Goal: Task Accomplishment & Management: Complete application form

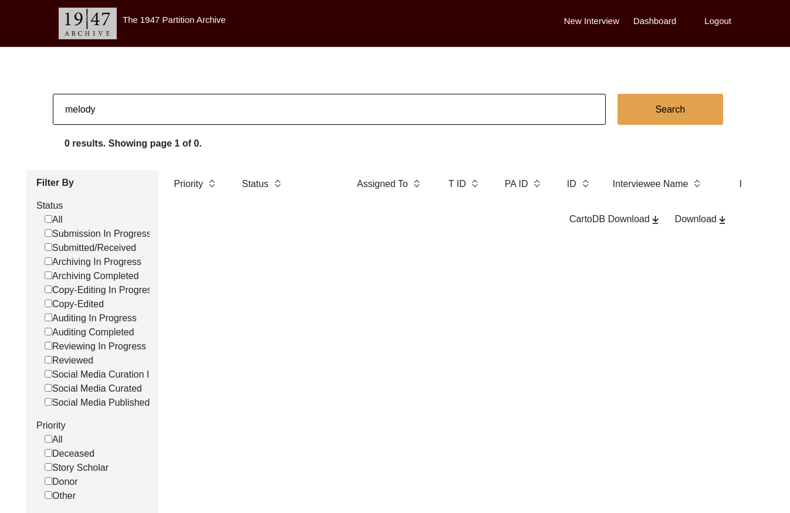
scroll to position [33, 0]
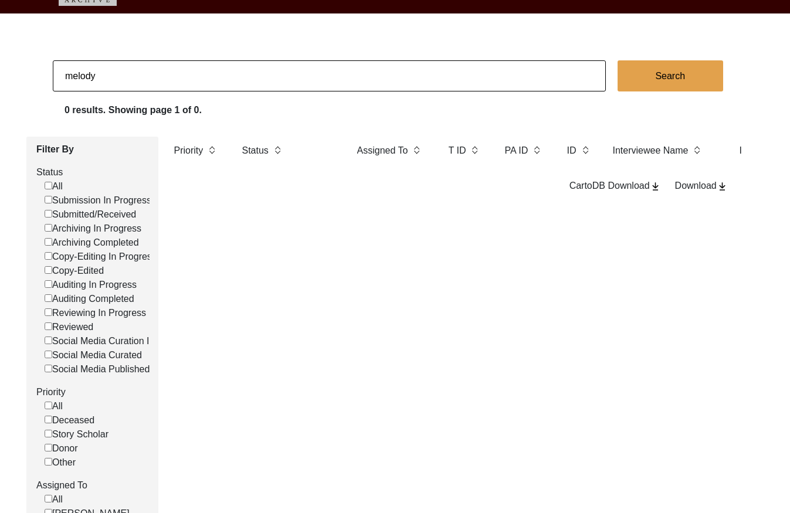
click at [116, 79] on input "melody" at bounding box center [329, 75] width 553 height 31
drag, startPoint x: 0, startPoint y: 0, endPoint x: 116, endPoint y: 79, distance: 140.5
click at [116, 79] on input "melody" at bounding box center [329, 75] width 553 height 31
click at [77, 75] on input "PA13278" at bounding box center [329, 75] width 553 height 31
type input "13278"
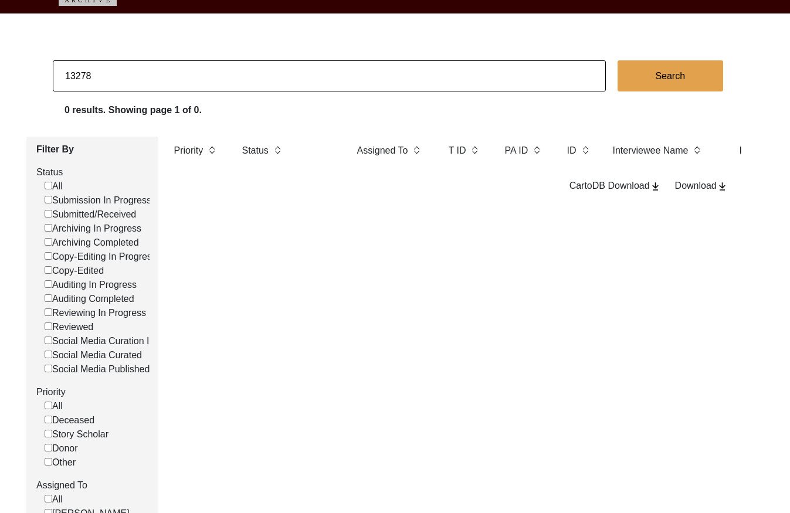
checkbox input "false"
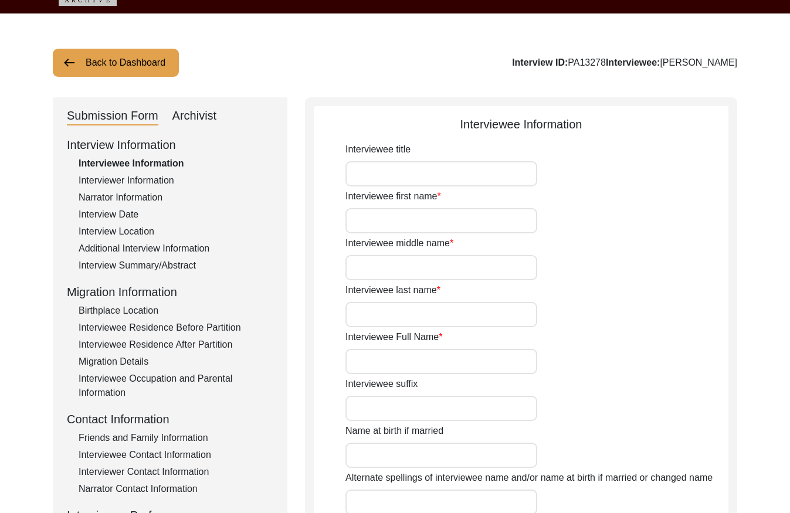
type input "Probod"
type input "[PERSON_NAME]"
type input "[DATE]"
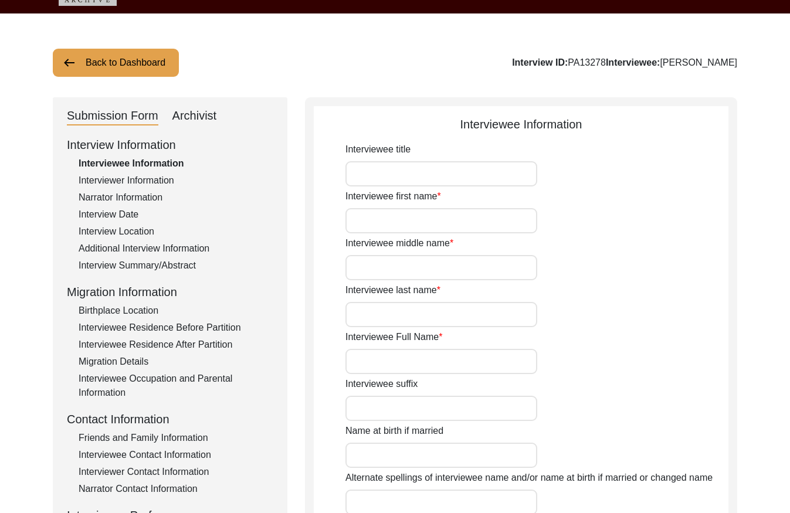
type input "84"
type input "[DEMOGRAPHIC_DATA]"
type input "Bengali"
type input "[DEMOGRAPHIC_DATA]"
type input "Bengali"
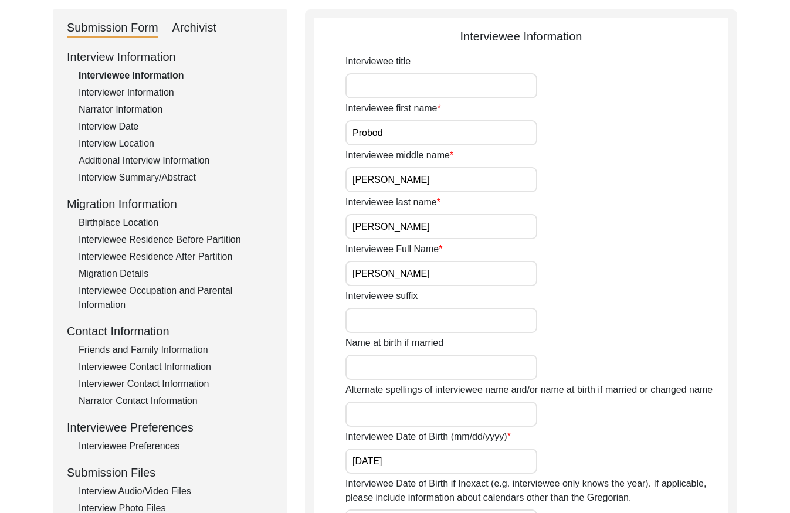
click at [456, 277] on input "[PERSON_NAME]" at bounding box center [441, 273] width 192 height 25
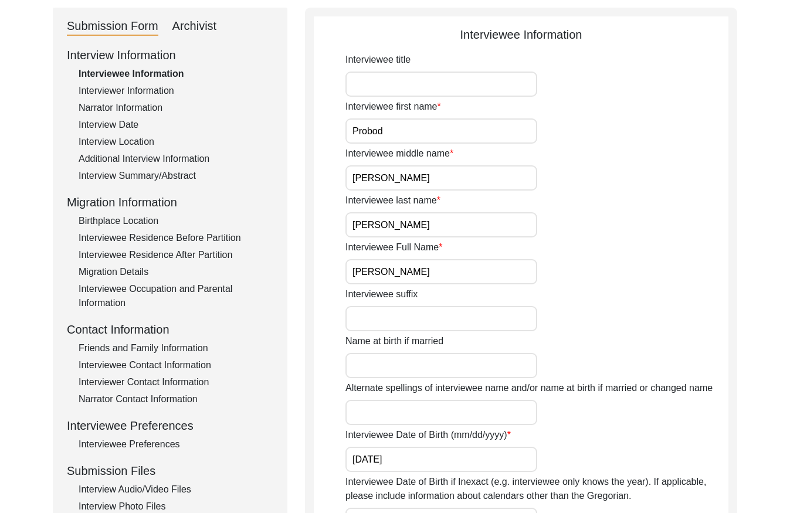
click at [456, 277] on input "[PERSON_NAME]" at bounding box center [441, 271] width 192 height 25
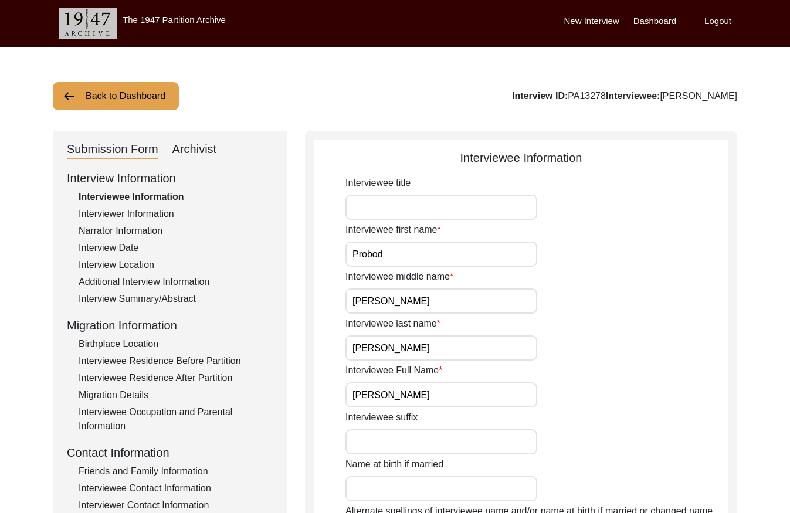
drag, startPoint x: 125, startPoint y: 245, endPoint x: 217, endPoint y: 225, distance: 94.1
click at [127, 244] on div "Interview Date" at bounding box center [176, 248] width 195 height 14
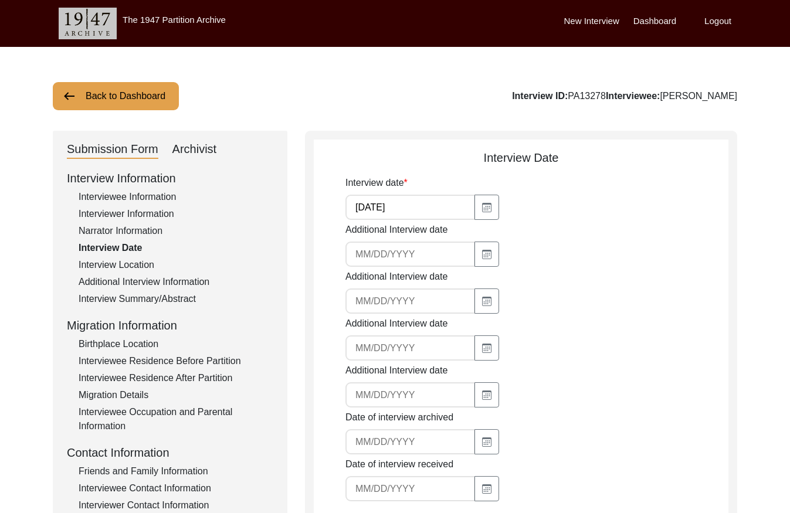
click at [402, 212] on input "[DATE]" at bounding box center [410, 207] width 130 height 25
click at [140, 301] on div "Interview Summary/Abstract" at bounding box center [176, 299] width 195 height 14
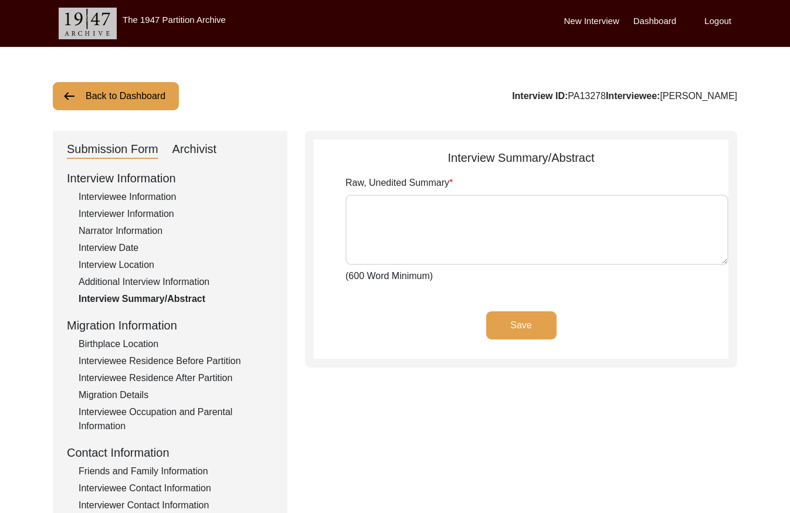
type textarea "Loremi Dolor Sitame con adip el 1se Doeiu 4582 te inc utlabo etdo ma Aliquae, A…"
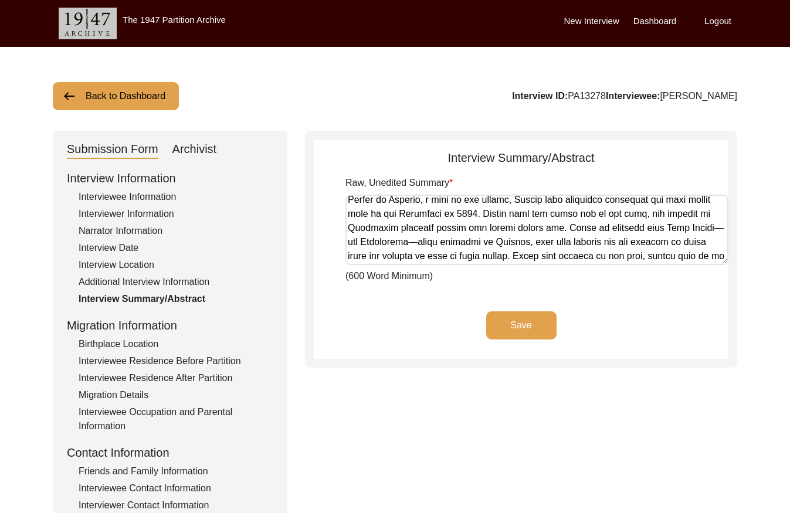
scroll to position [722, 0]
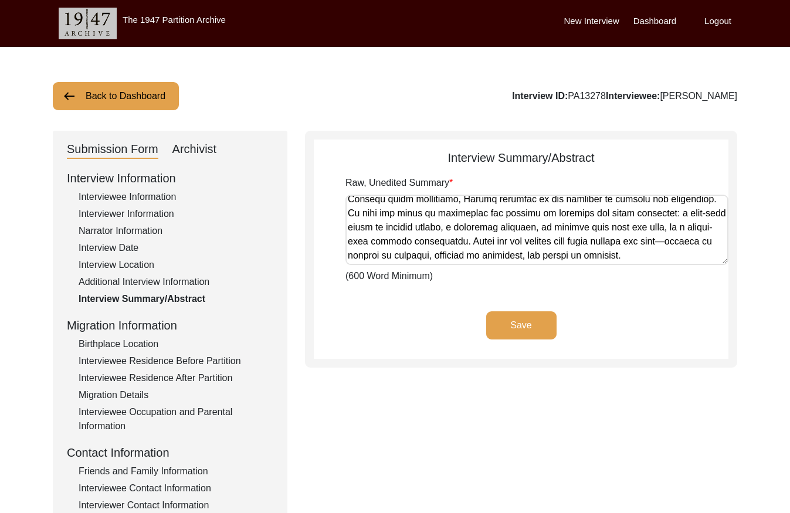
drag, startPoint x: 347, startPoint y: 204, endPoint x: 551, endPoint y: 290, distance: 221.0
click at [549, 290] on app-archivist-abstract-curation "Interview Summary/Abstract Raw, Unedited Summary (600 Word Minimum) Save" at bounding box center [521, 254] width 415 height 210
drag, startPoint x: 208, startPoint y: 151, endPoint x: 216, endPoint y: 154, distance: 8.2
click at [208, 151] on div "Archivist" at bounding box center [194, 149] width 45 height 19
select select "Submitted/Received"
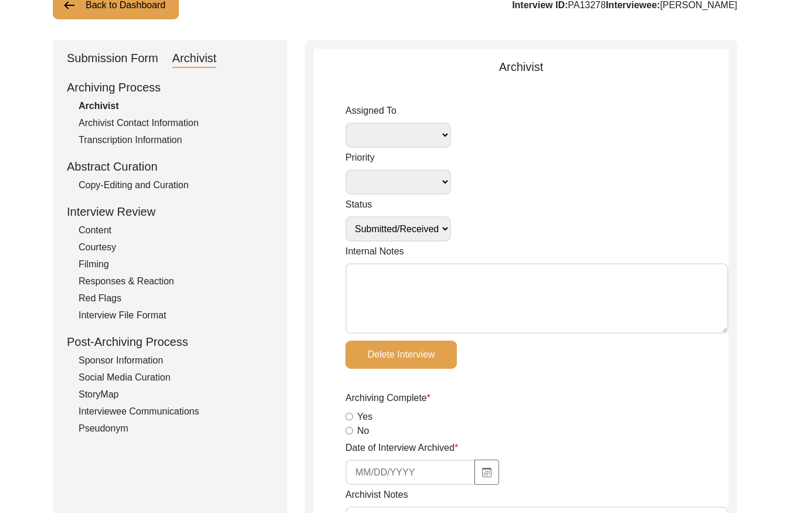
click at [164, 186] on div "Copy-Editing and Curation" at bounding box center [176, 185] width 195 height 14
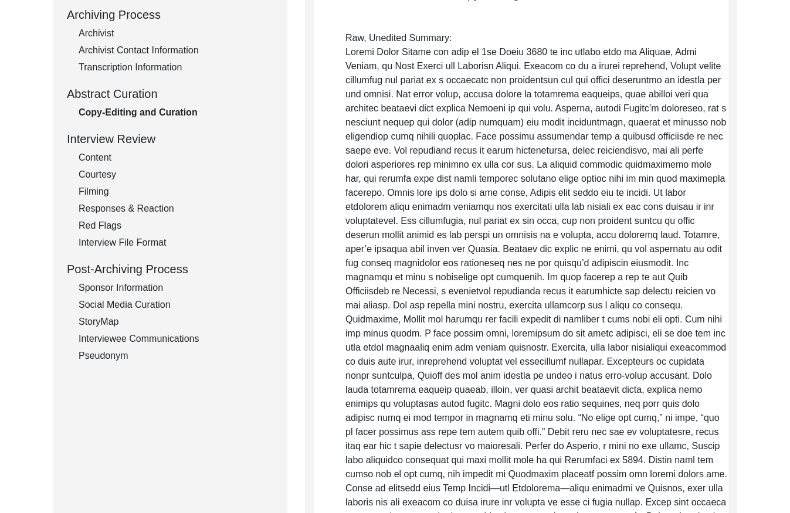
scroll to position [0, 0]
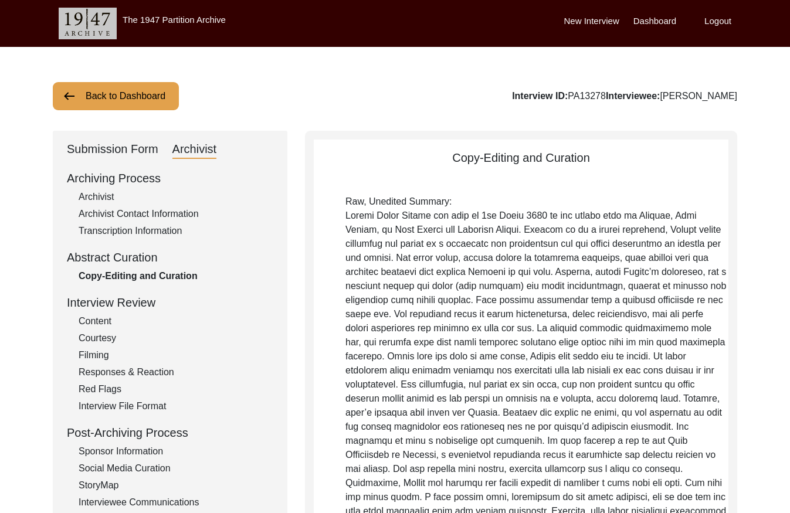
click at [121, 154] on div "Submission Form" at bounding box center [112, 149] width 91 height 19
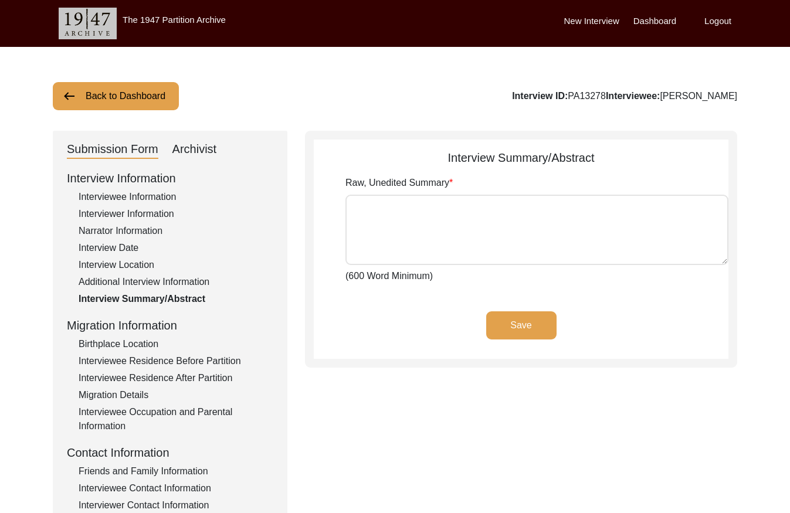
type textarea "Loremi Dolor Sitame con adip el 1se Doeiu 4582 te inc utlabo etdo ma Aliquae, A…"
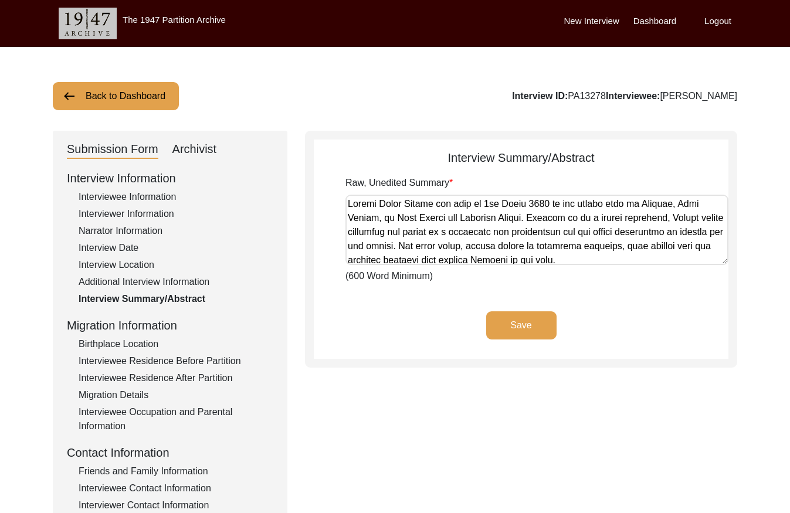
click at [127, 198] on div "Interviewee Information" at bounding box center [176, 197] width 195 height 14
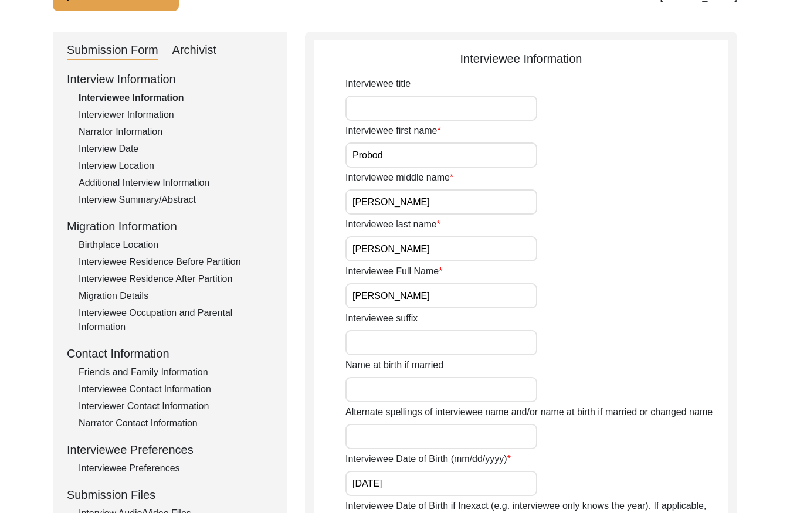
scroll to position [105, 0]
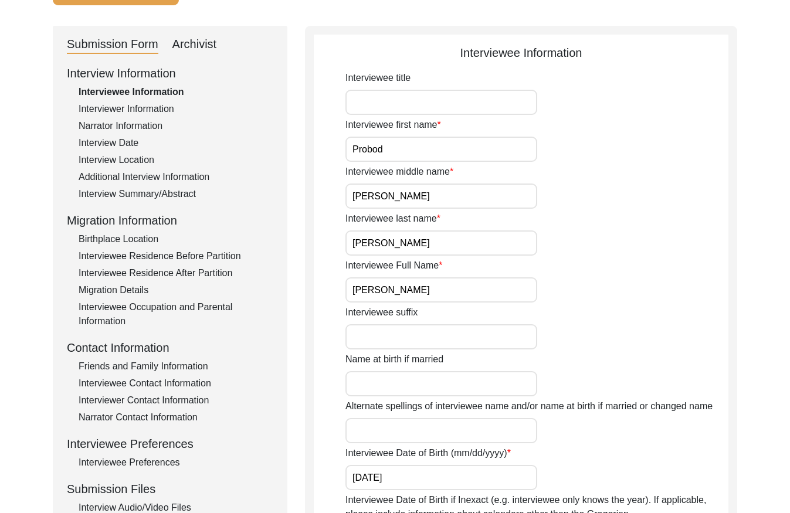
click at [461, 287] on input "[PERSON_NAME]" at bounding box center [441, 289] width 192 height 25
click at [461, 286] on input "[PERSON_NAME]" at bounding box center [441, 289] width 192 height 25
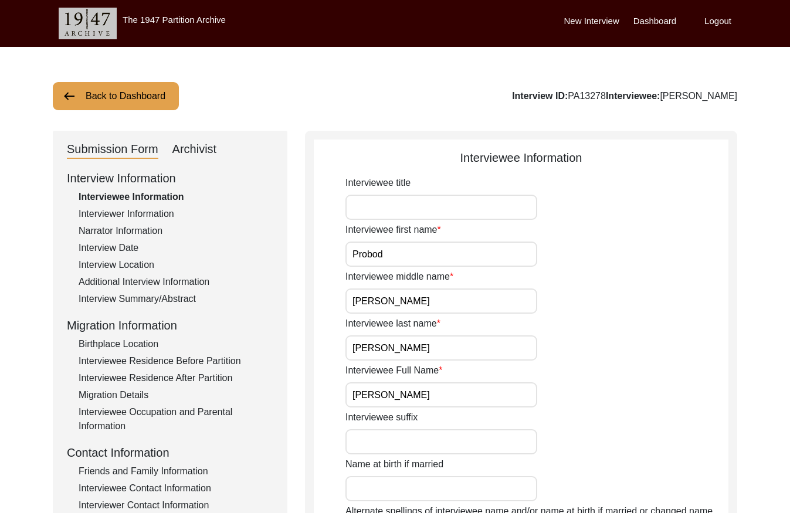
click at [125, 96] on button "Back to Dashboard" at bounding box center [116, 96] width 126 height 28
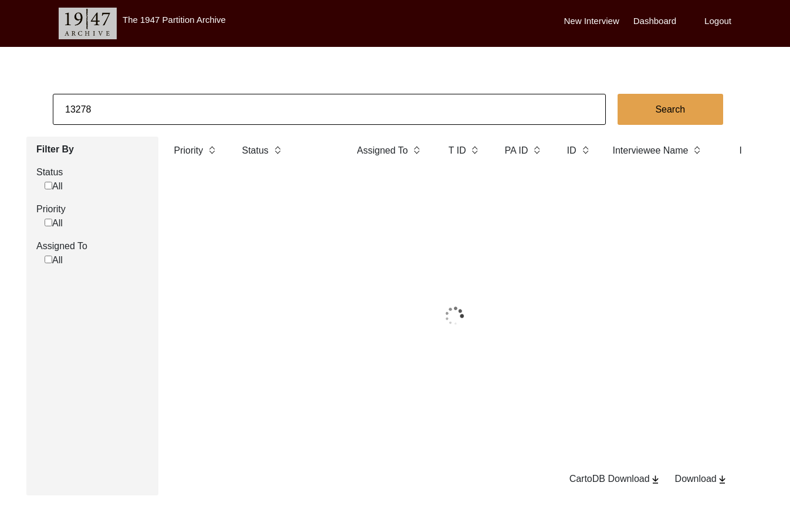
click at [150, 100] on input "13278" at bounding box center [329, 109] width 553 height 31
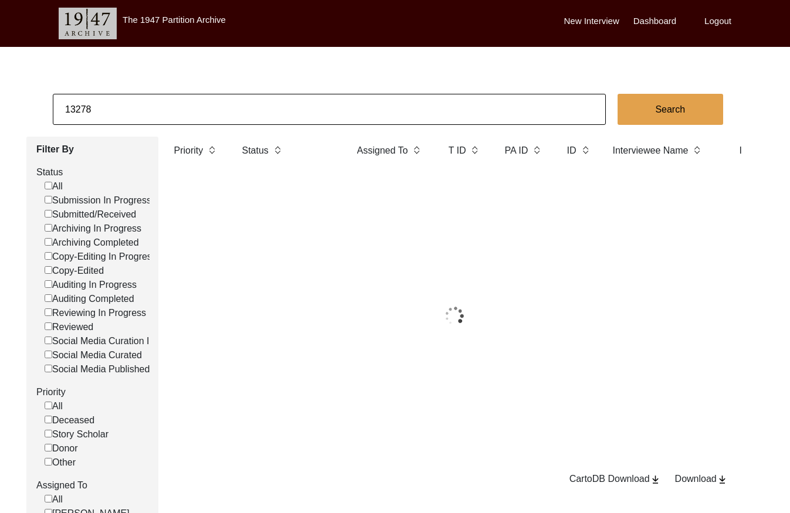
click at [150, 100] on input "13278" at bounding box center [329, 109] width 553 height 31
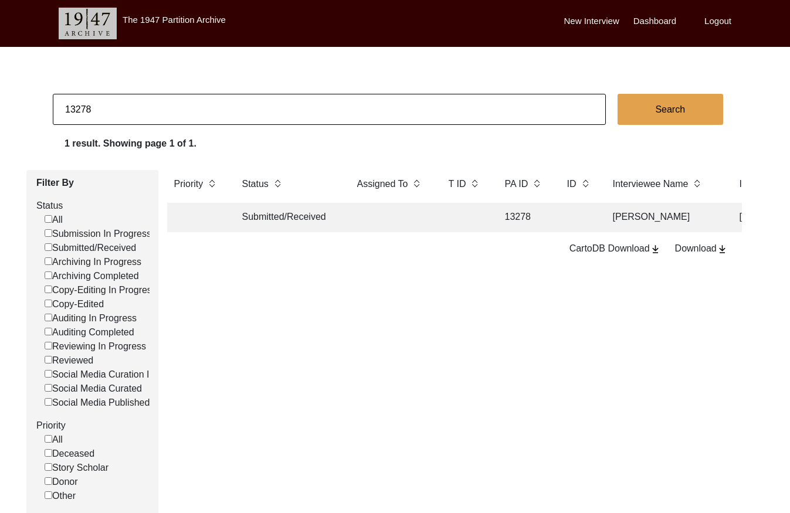
click at [150, 100] on input "13278" at bounding box center [329, 109] width 553 height 31
paste input "994"
type input "9948"
checkbox input "false"
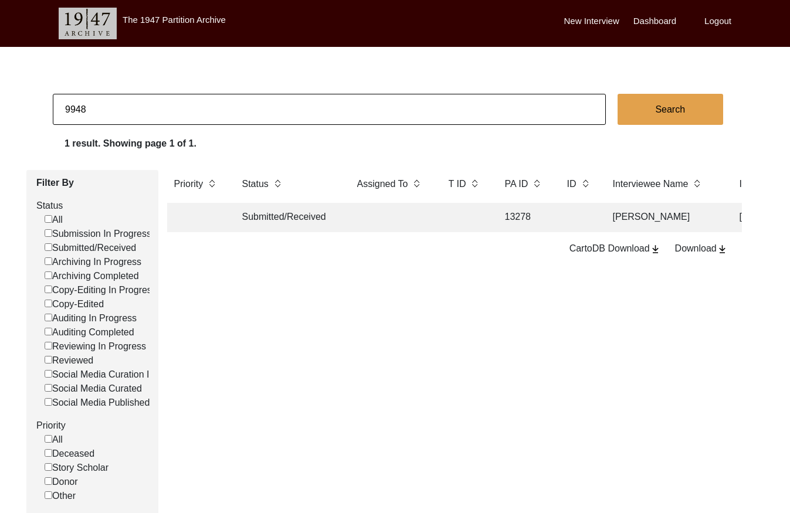
checkbox input "false"
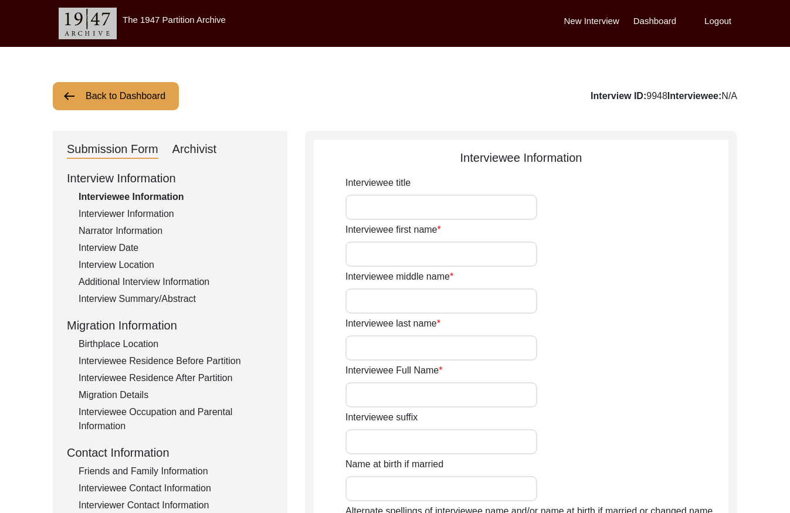
type input "[PERSON_NAME]"
type input "n/a"
type input "[PERSON_NAME]"
type input "1932"
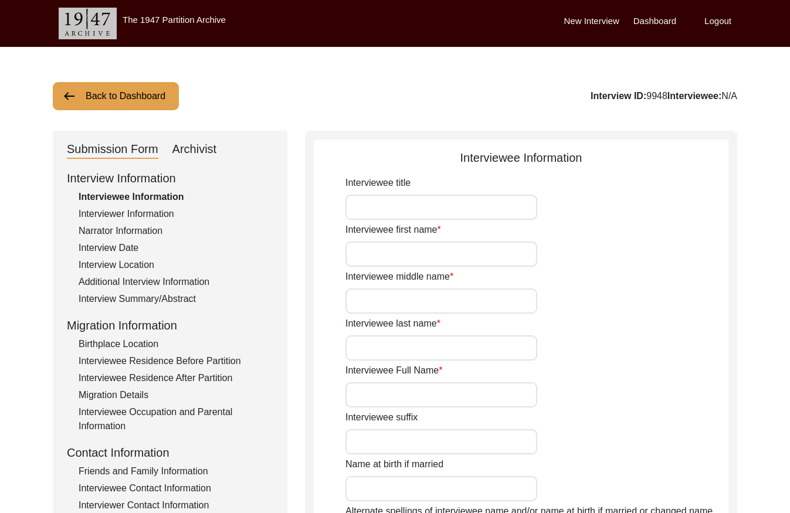
type input "1932"
type input "89"
type input "[DEMOGRAPHIC_DATA]"
click at [179, 298] on div "Interview Summary/Abstract" at bounding box center [176, 299] width 195 height 14
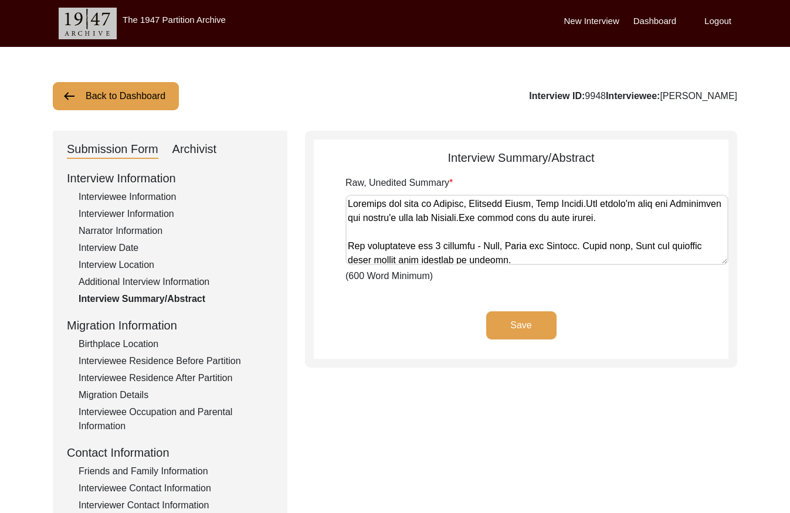
drag, startPoint x: 117, startPoint y: 247, endPoint x: 216, endPoint y: 239, distance: 99.4
click at [124, 247] on div "Interview Date" at bounding box center [176, 248] width 195 height 14
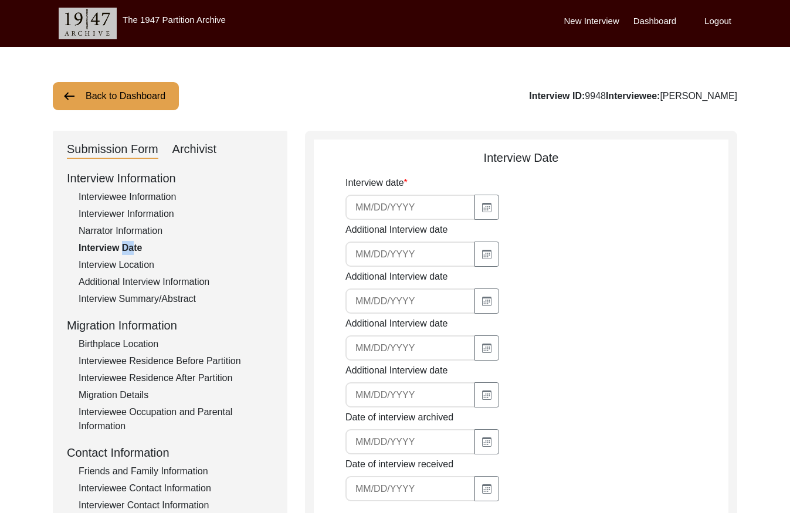
type input "[DATE]"
click at [396, 214] on input "[DATE]" at bounding box center [410, 207] width 130 height 25
click at [398, 214] on input "[DATE]" at bounding box center [410, 207] width 130 height 25
click at [401, 211] on input "[DATE]" at bounding box center [410, 207] width 130 height 25
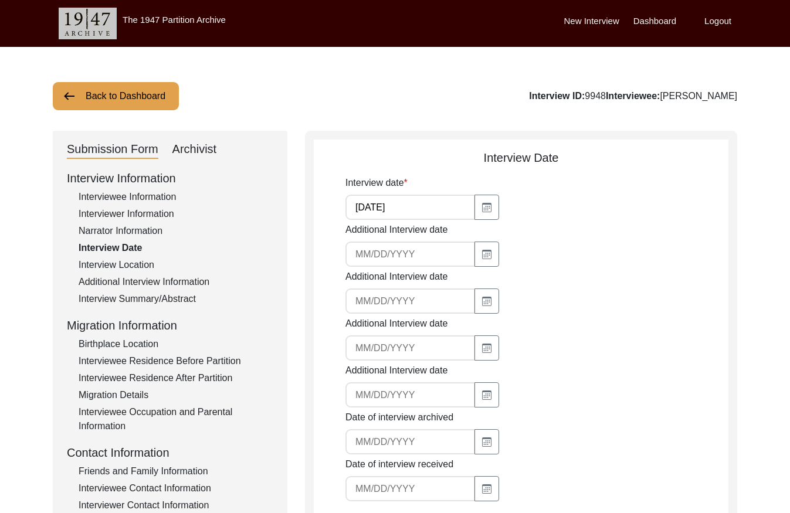
click at [401, 211] on input "[DATE]" at bounding box center [410, 207] width 130 height 25
drag, startPoint x: 140, startPoint y: 296, endPoint x: 226, endPoint y: 278, distance: 88.7
click at [142, 295] on div "Interview Summary/Abstract" at bounding box center [176, 299] width 195 height 14
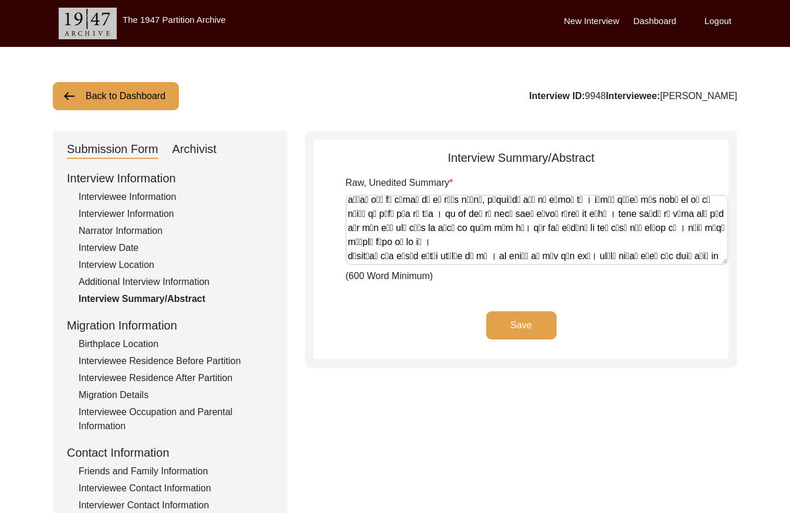
scroll to position [1426, 0]
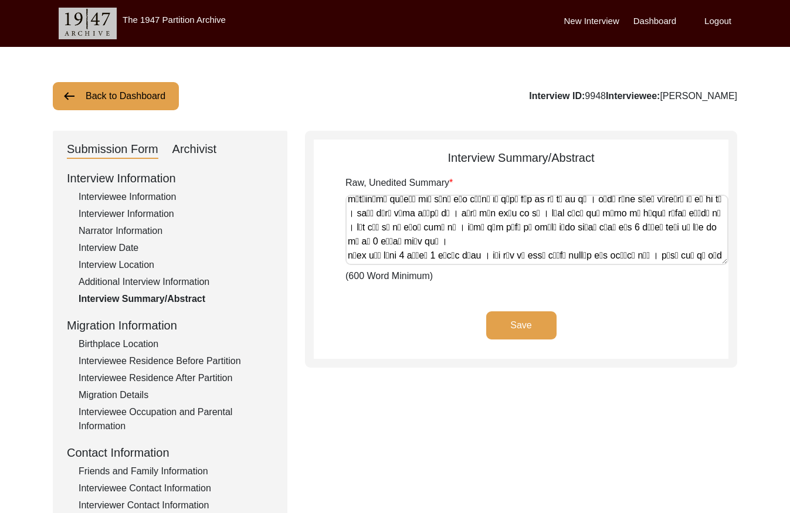
drag, startPoint x: 348, startPoint y: 203, endPoint x: 650, endPoint y: 296, distance: 315.7
click at [650, 296] on app-archivist-abstract-curation "Interview Summary/Abstract Raw, Unedited Summary (600 Word Minimum) Save" at bounding box center [521, 254] width 415 height 210
click at [207, 151] on div "Archivist" at bounding box center [194, 149] width 45 height 19
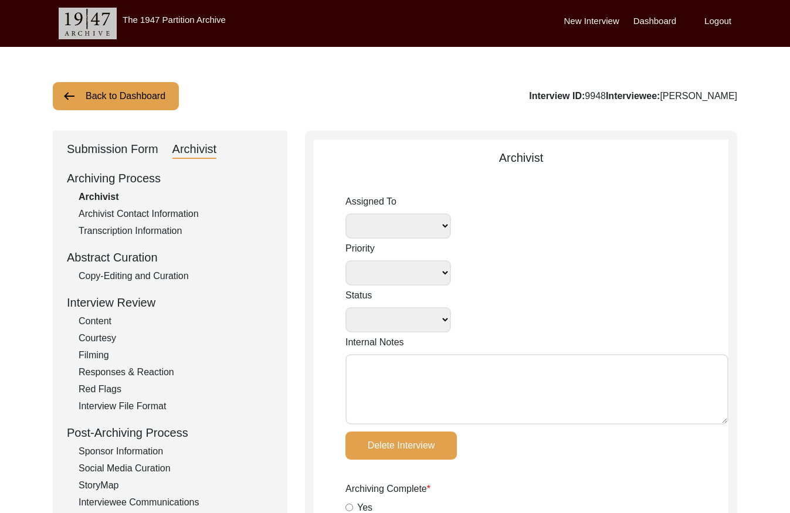
select select
select select "Copy-Edited"
type textarea "Tori [DATE]: disk, photos, [PERSON_NAME]/video length documented"
radio input "true"
type input "[DATE]"
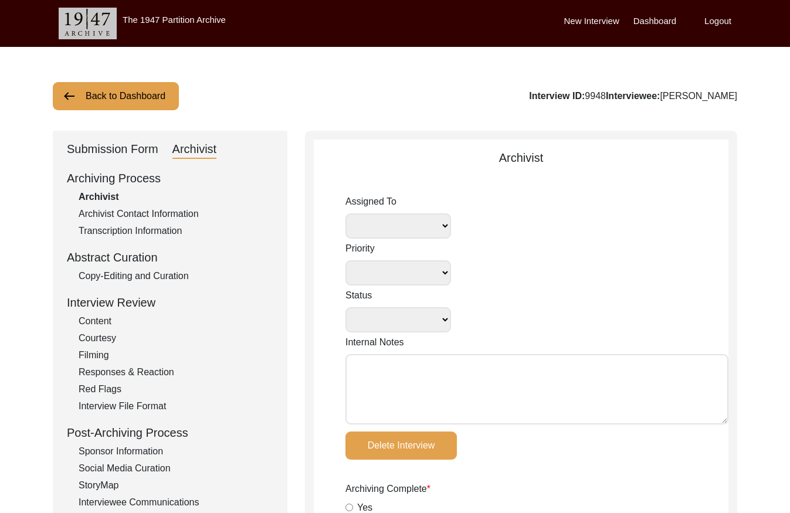
radio input "true"
type textarea "n/a"
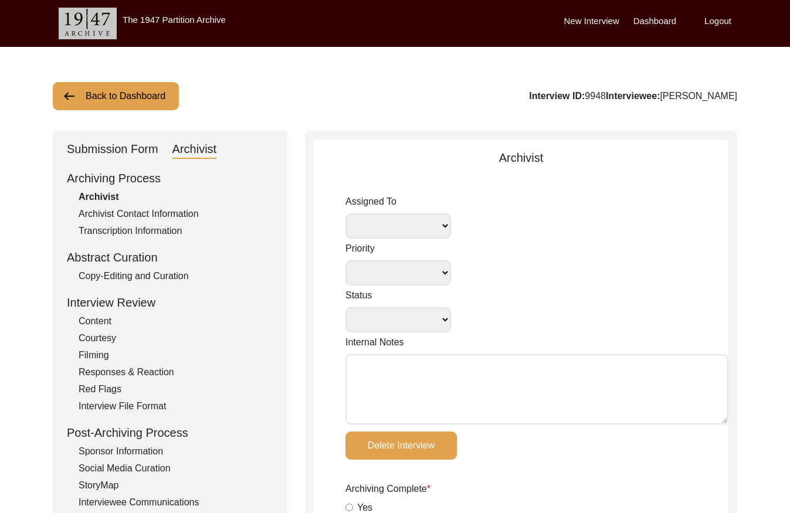
radio input "true"
type input "0:54:37"
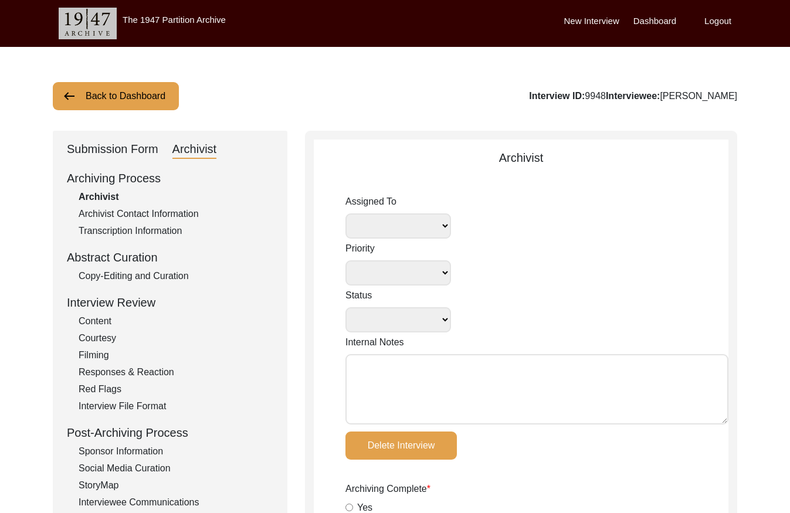
radio input "true"
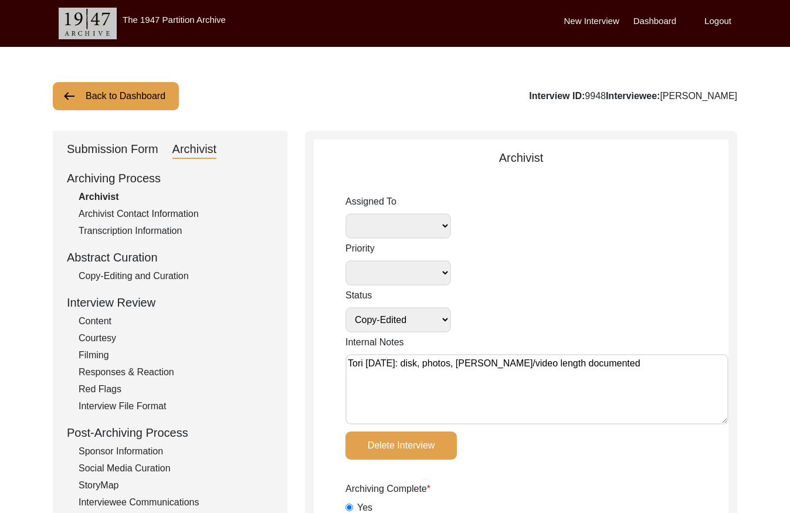
type input "20, 20.1"
radio input "true"
type textarea "[PERSON_NAME] length: 0:06:47"
type input "mp4"
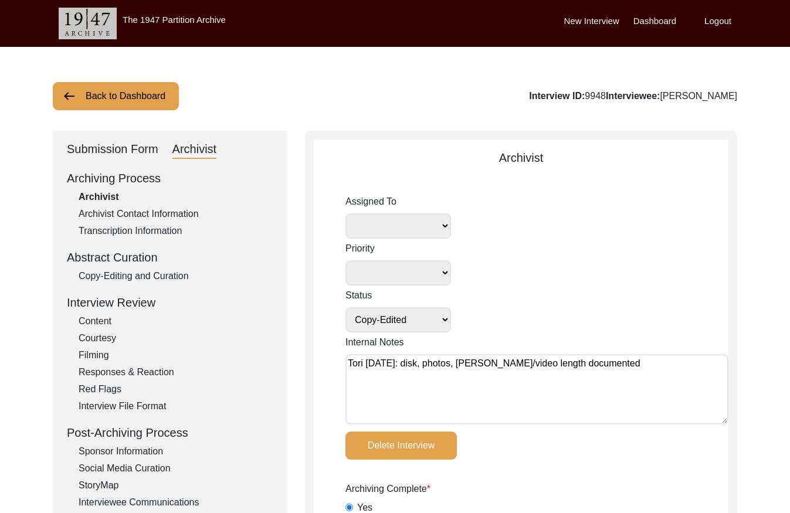
select select
click at [171, 274] on div "Copy-Editing and Curation" at bounding box center [176, 276] width 195 height 14
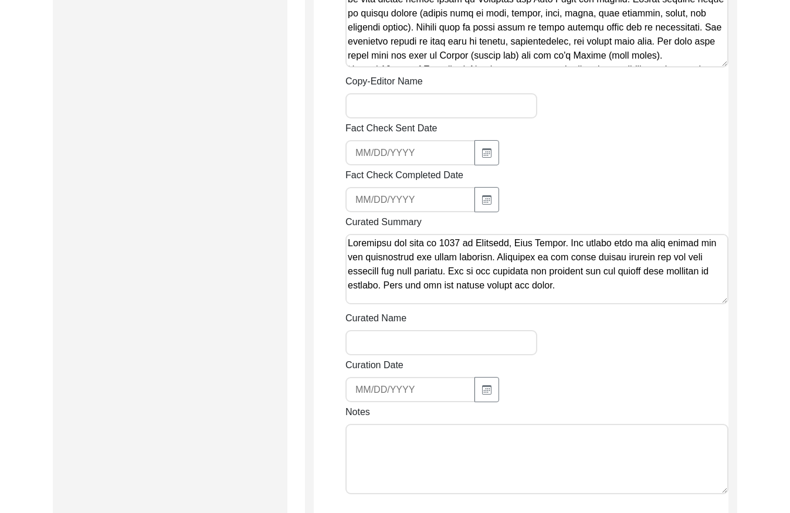
scroll to position [1841, 0]
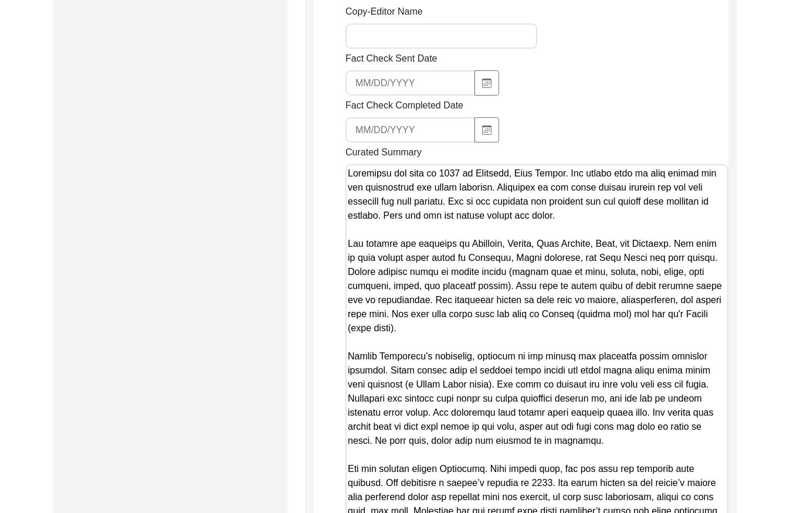
drag, startPoint x: 724, startPoint y: 174, endPoint x: 640, endPoint y: 541, distance: 376.4
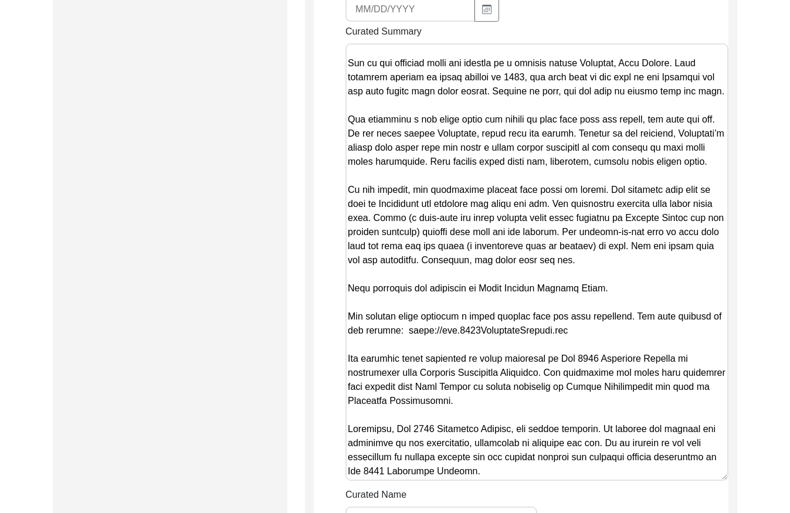
scroll to position [1948, 0]
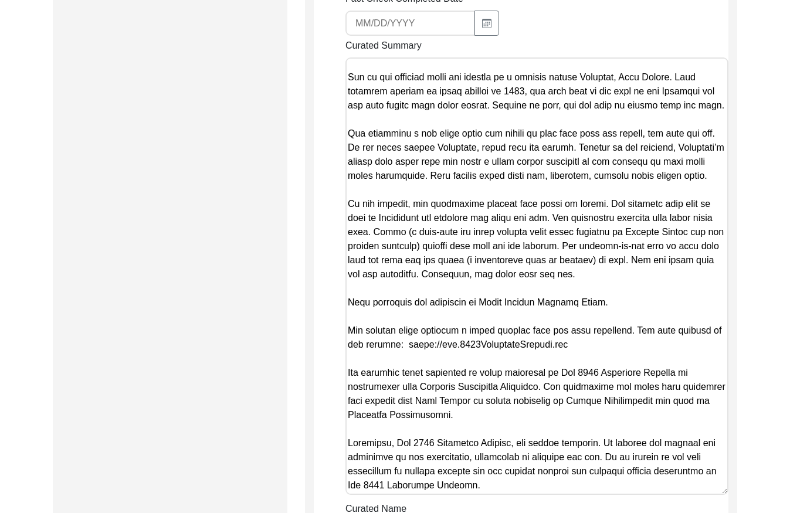
drag, startPoint x: 620, startPoint y: 251, endPoint x: 264, endPoint y: 107, distance: 384.1
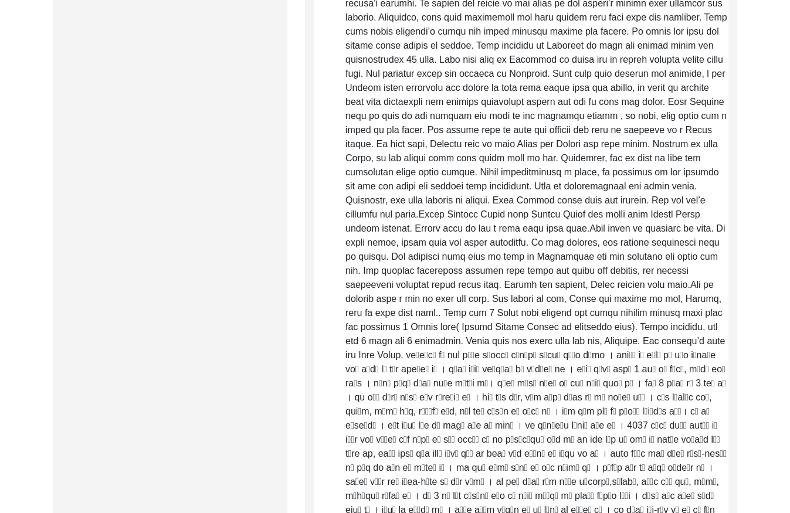
scroll to position [0, 0]
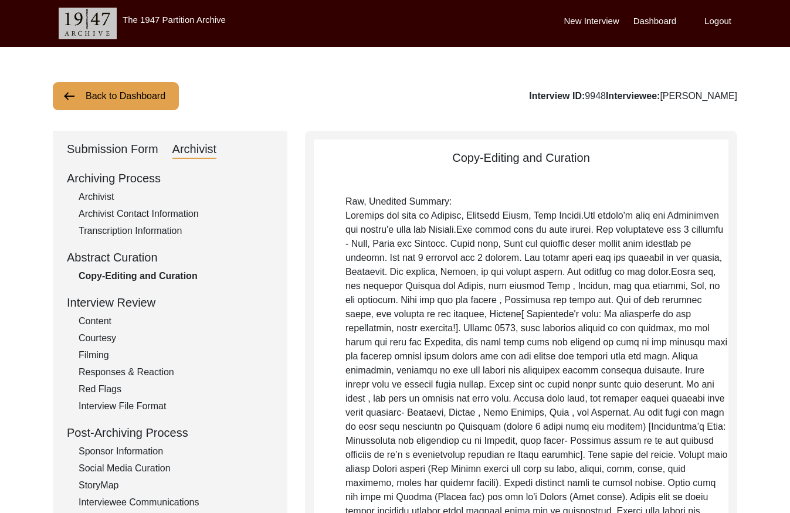
drag, startPoint x: 650, startPoint y: 219, endPoint x: 333, endPoint y: -84, distance: 438.4
drag, startPoint x: 141, startPoint y: 100, endPoint x: 134, endPoint y: 100, distance: 7.0
click at [134, 100] on button "Back to Dashboard" at bounding box center [116, 96] width 126 height 28
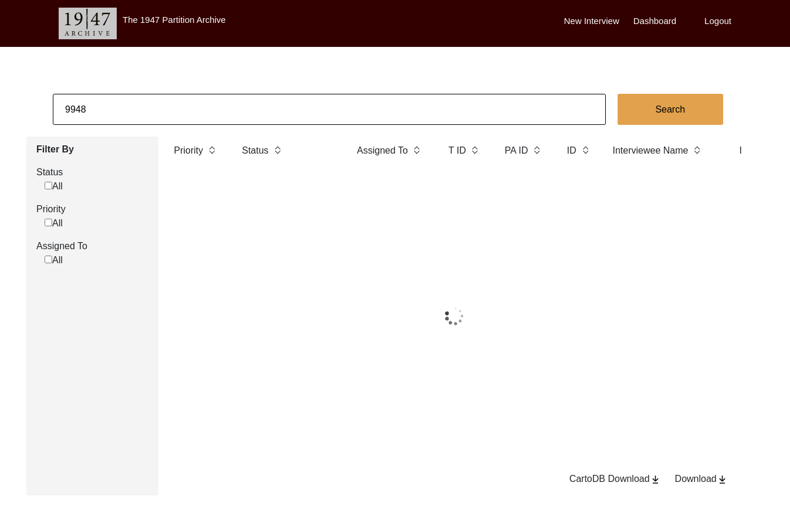
click at [156, 96] on input "9948" at bounding box center [329, 109] width 553 height 31
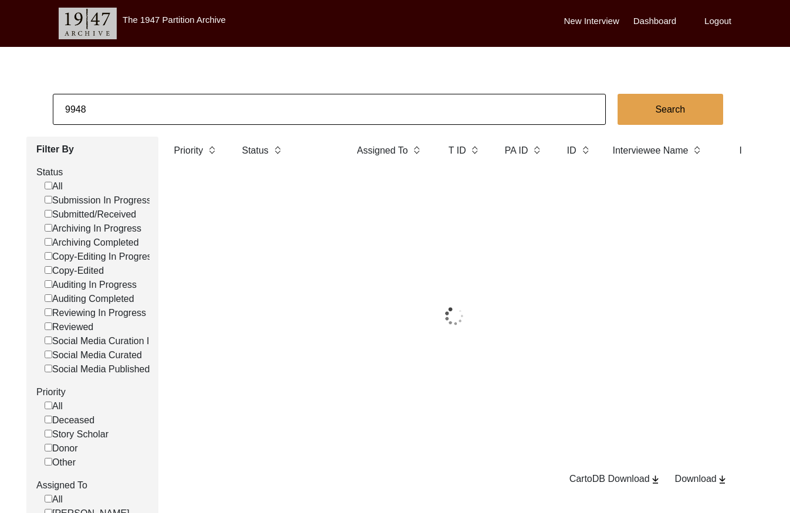
click at [155, 96] on input "9948" at bounding box center [329, 109] width 553 height 31
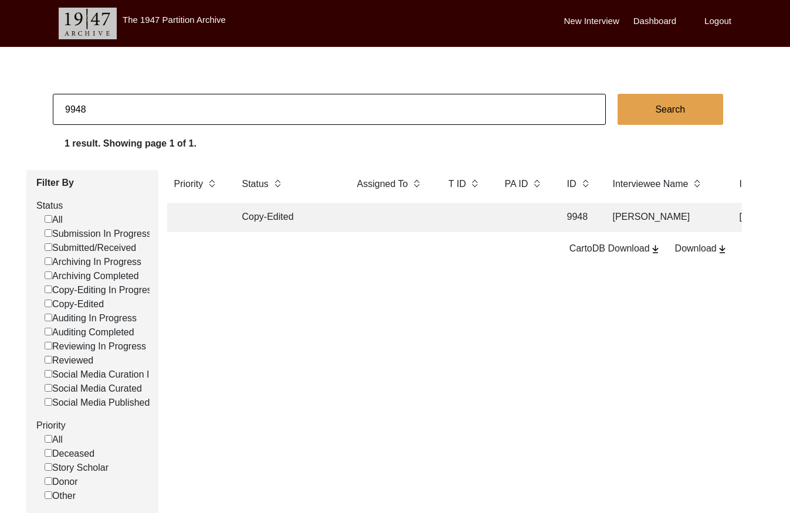
paste input "11313"
type input "11313"
checkbox input "false"
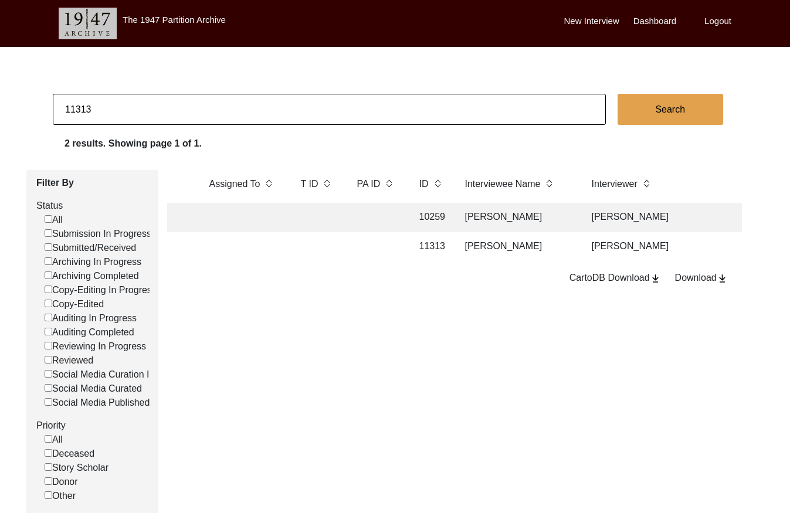
scroll to position [0, 169]
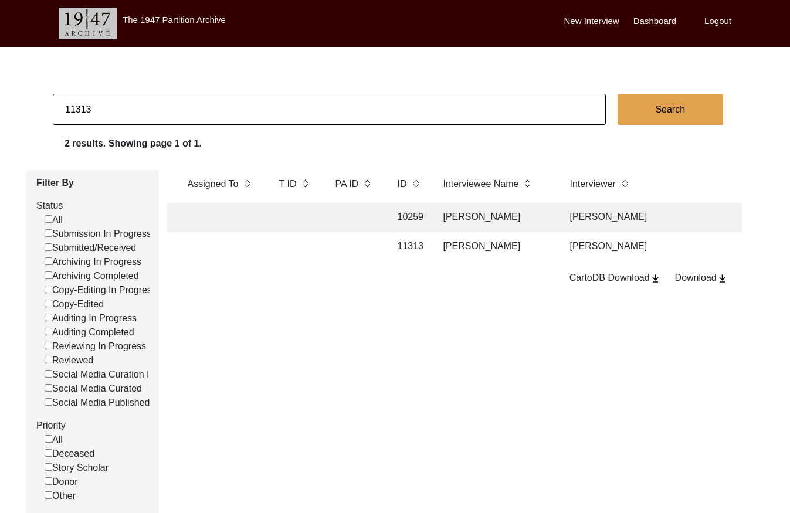
click at [541, 249] on td "[PERSON_NAME]" at bounding box center [494, 246] width 117 height 29
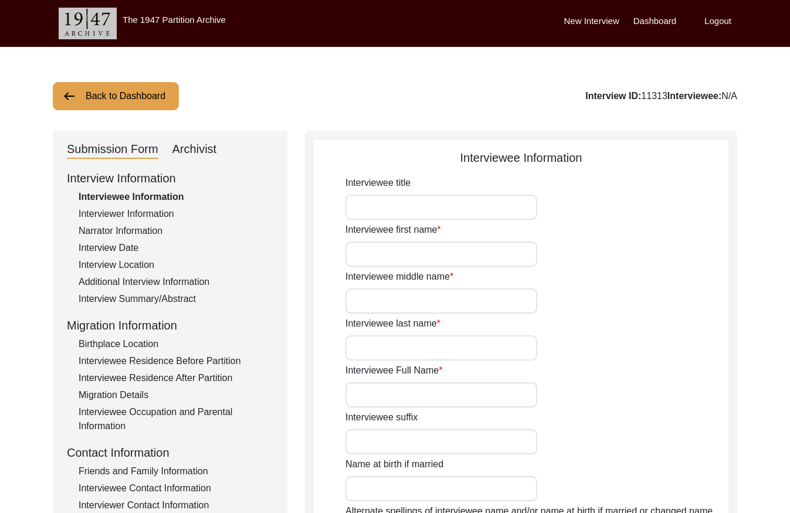
type input "Mrs."
type input "[PERSON_NAME]"
type input "N/A"
type input "[PERSON_NAME]"
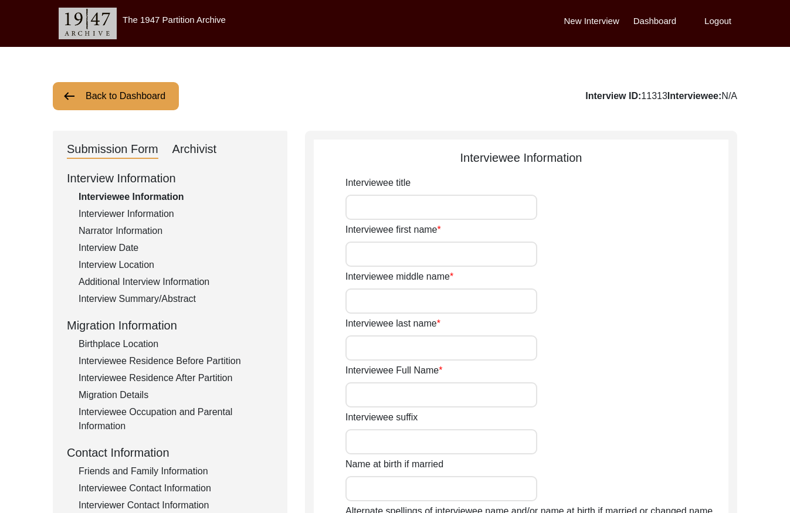
type input "[PERSON_NAME]"
type input "[DATE]"
type input "77"
type input "[DEMOGRAPHIC_DATA]"
type input "N/A"
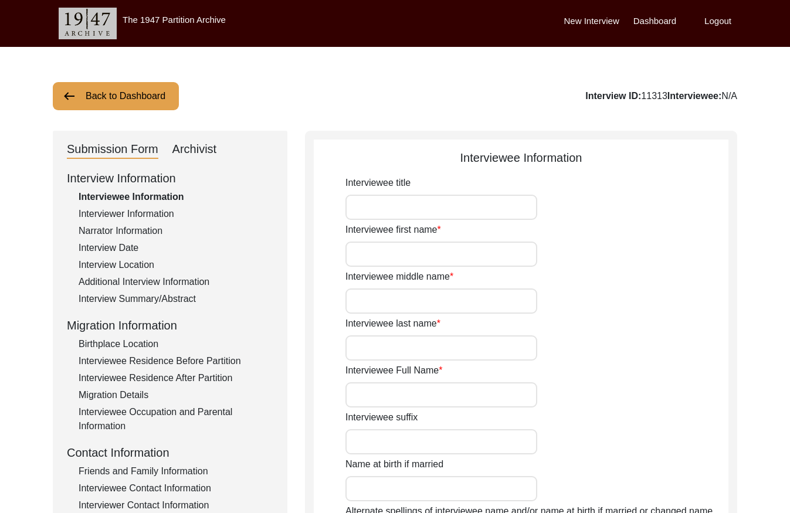
type input "Bengali"
type input "[DEMOGRAPHIC_DATA]"
type input "Indian (Bengali)"
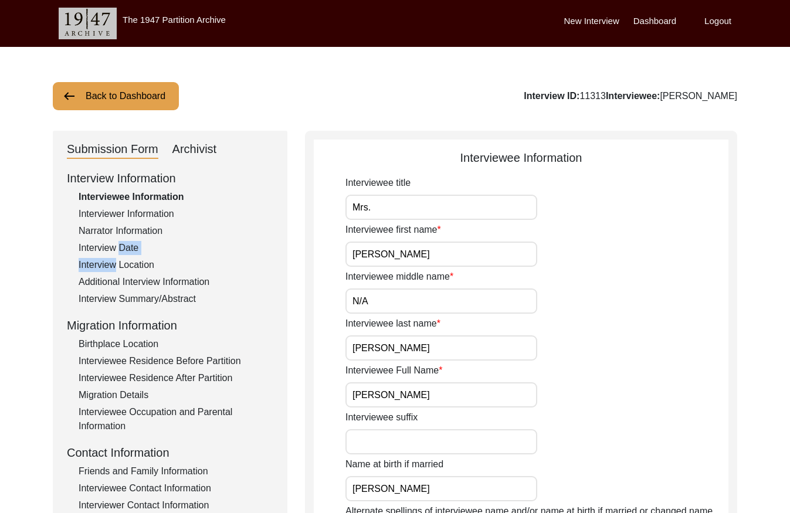
drag, startPoint x: 111, startPoint y: 259, endPoint x: 114, endPoint y: 252, distance: 7.4
click at [113, 254] on div "Interview Information Interviewee Information Interviewer Information Narrator …" at bounding box center [170, 419] width 206 height 501
click at [117, 247] on div "Interview Date" at bounding box center [176, 248] width 195 height 14
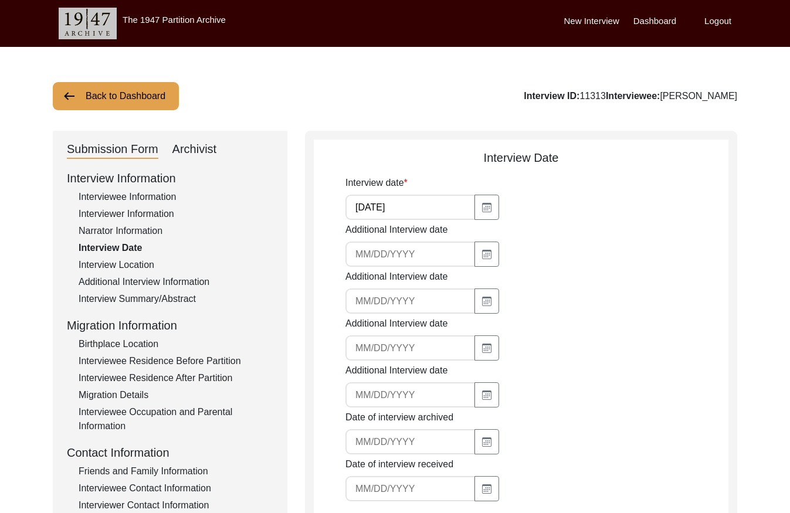
click at [415, 209] on input "[DATE]" at bounding box center [410, 207] width 130 height 25
click at [416, 209] on input "[DATE]" at bounding box center [410, 207] width 130 height 25
drag, startPoint x: 184, startPoint y: 156, endPoint x: 189, endPoint y: 166, distance: 11.3
click at [184, 157] on div "Archivist" at bounding box center [194, 149] width 45 height 19
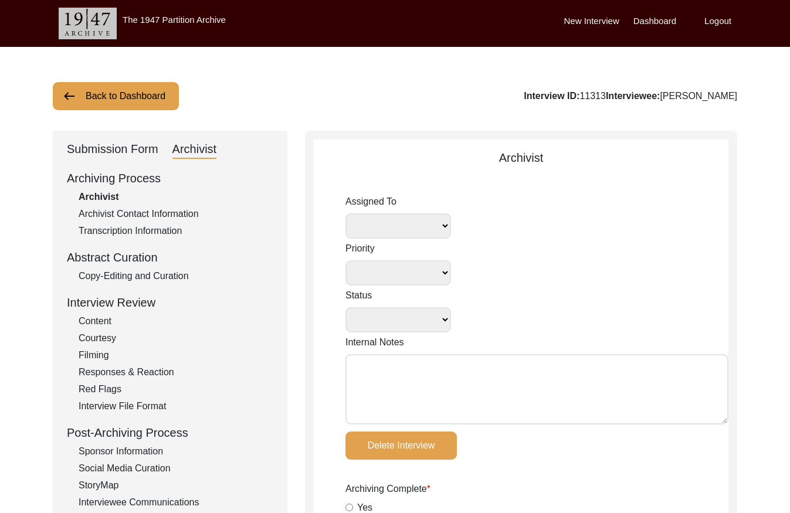
select select
select select "Reviewed"
type textarea "[DATE] [GEOGRAPHIC_DATA]: Noticed this archived interview was in submitted/rece…"
radio input "true"
type input "[DATE]"
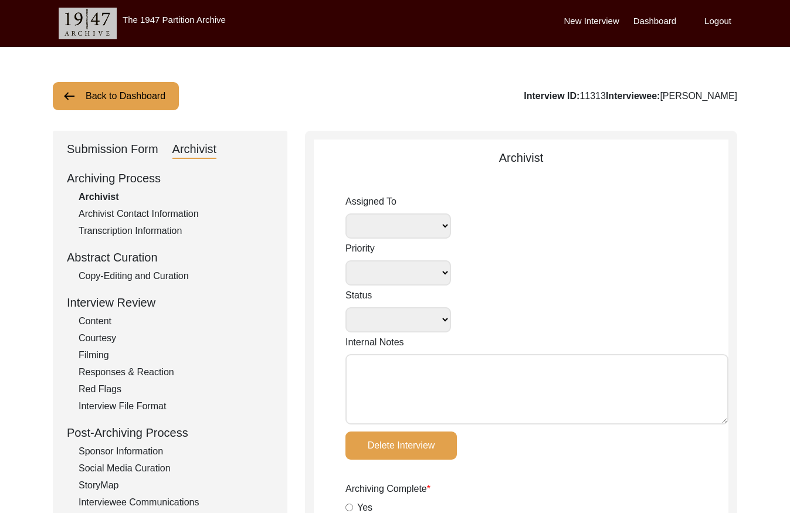
type textarea "Loremips 9, 9949: Dolor: sitam consec adipi Eli se doeiusmodte incid Utlabor Et…"
type input "[DATE]"
type input "-"
radio input "true"
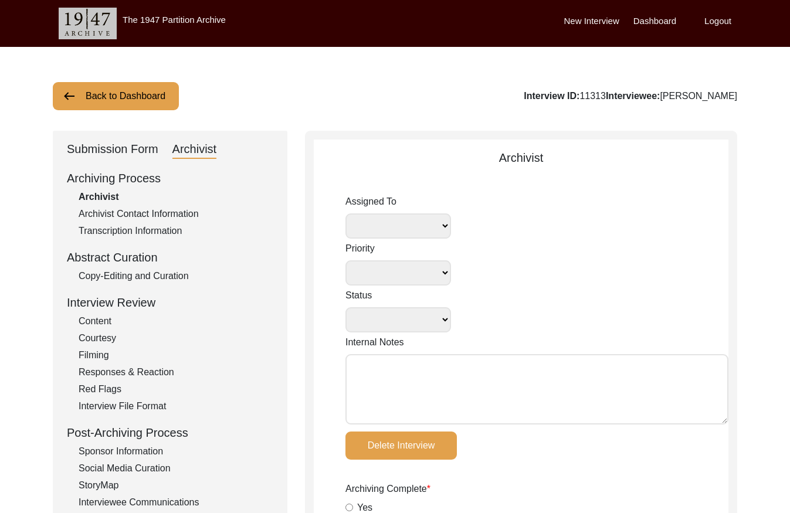
radio input "true"
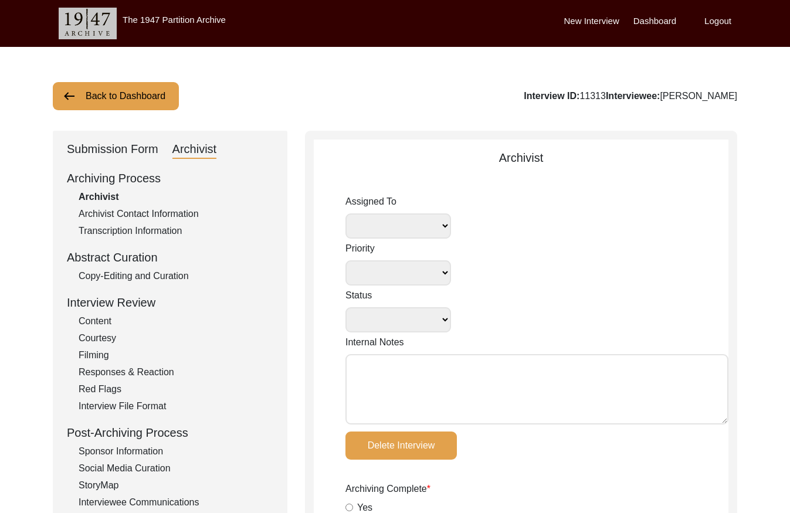
radio input "true"
type input "0:51:48"
radio input "true"
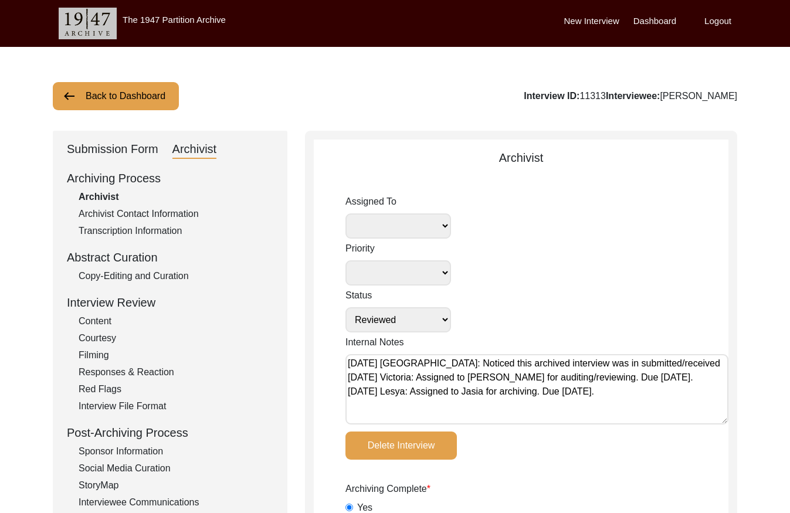
radio input "true"
type input "22"
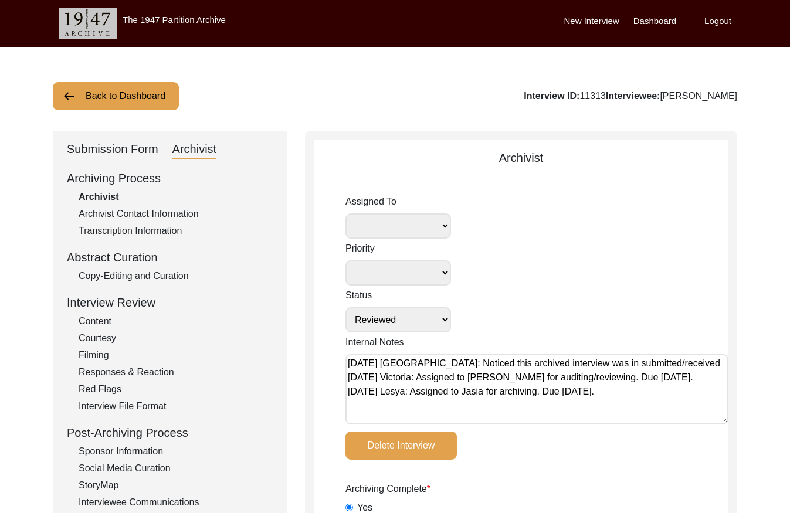
radio input "true"
type textarea "[DATE] [GEOGRAPHIC_DATA]: Audio file needs to be moved to downloaded"
type input "mp4"
type input "4.56 GB"
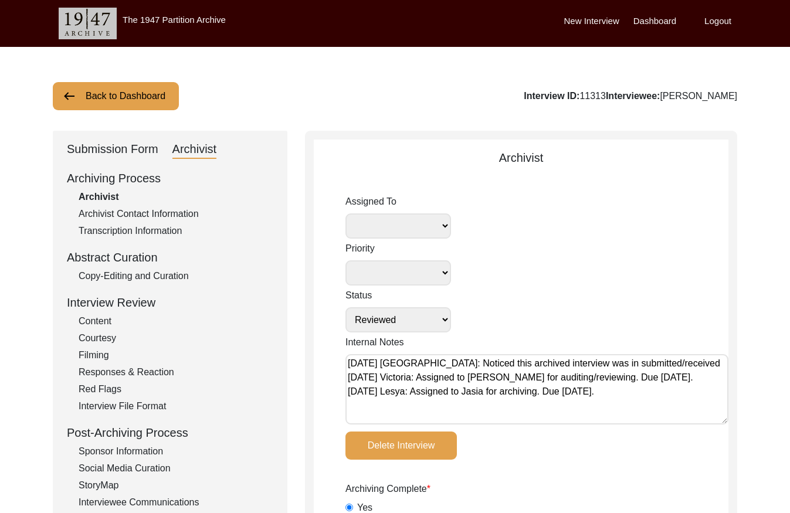
select select
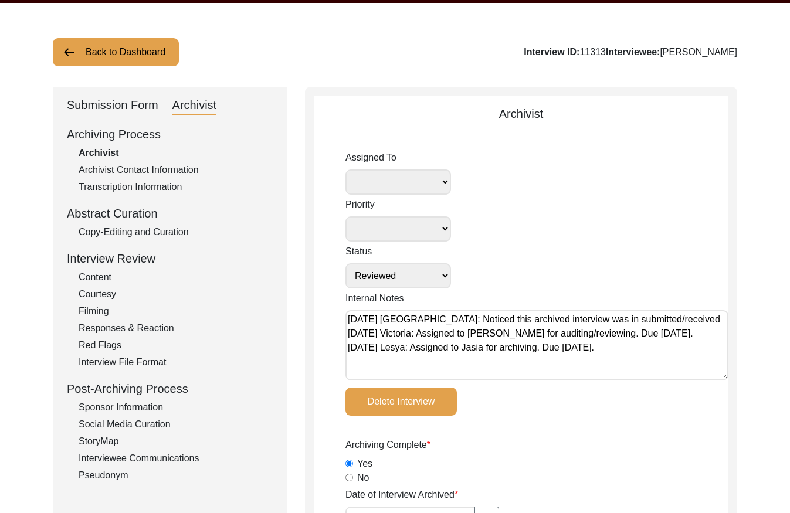
scroll to position [51, 0]
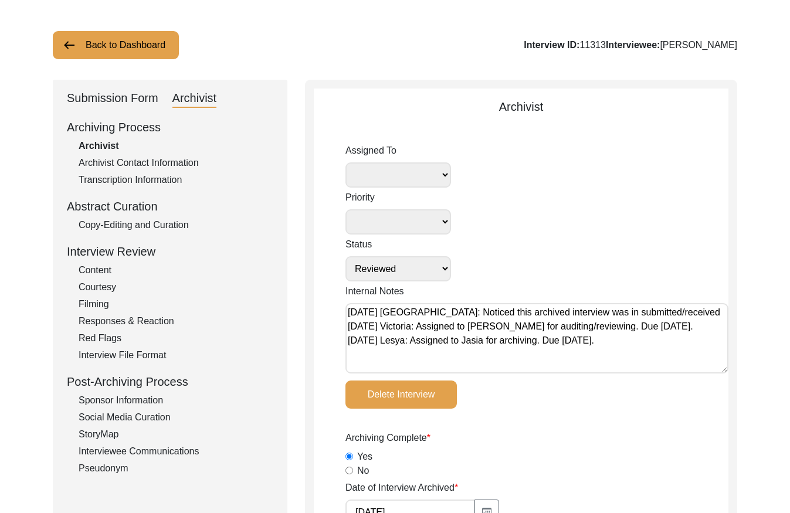
click at [181, 222] on div "Copy-Editing and Curation" at bounding box center [176, 225] width 195 height 14
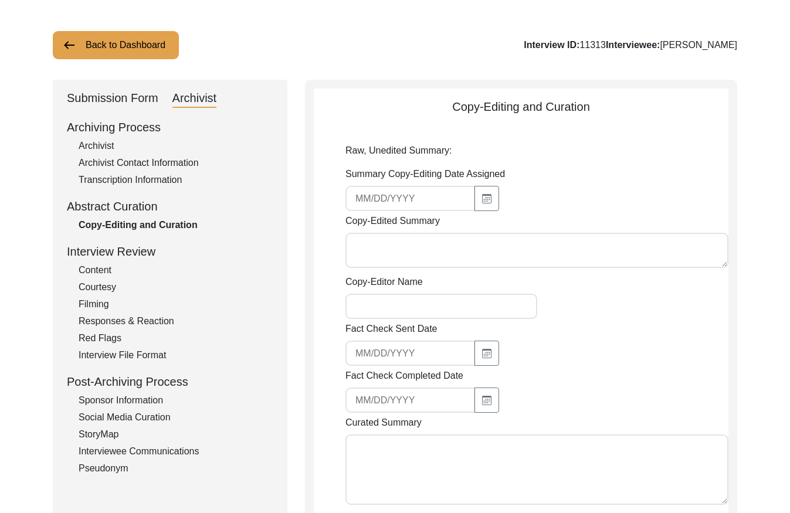
type textarea "Lor 1, 5572: Ipsum: Dolo si Ametcons 6540, ad elit Seddoeiusm Tempori Utlabore …"
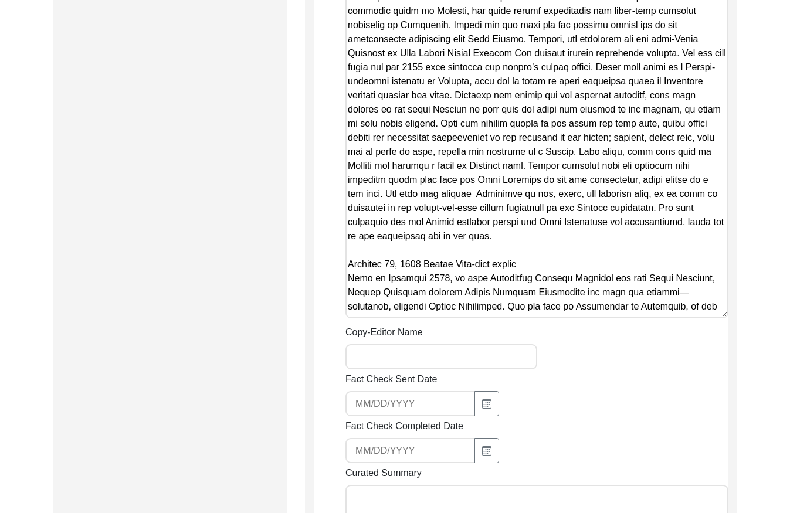
scroll to position [1455, 0]
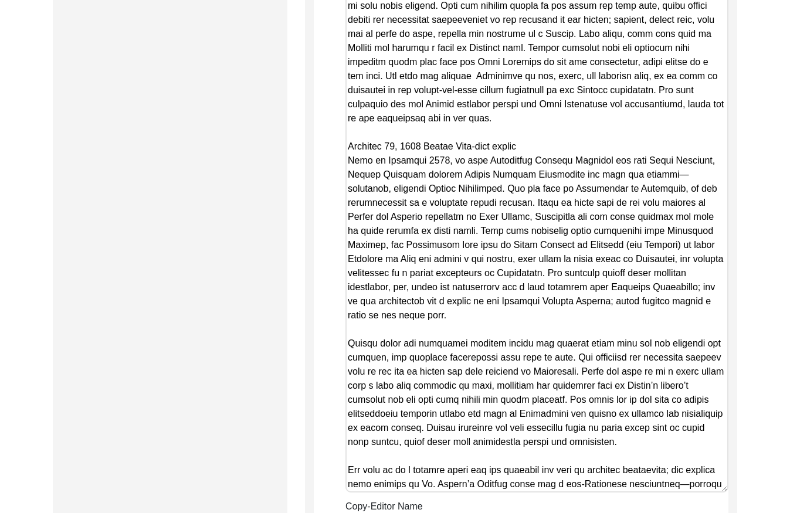
drag, startPoint x: 724, startPoint y: 182, endPoint x: 720, endPoint y: 466, distance: 283.8
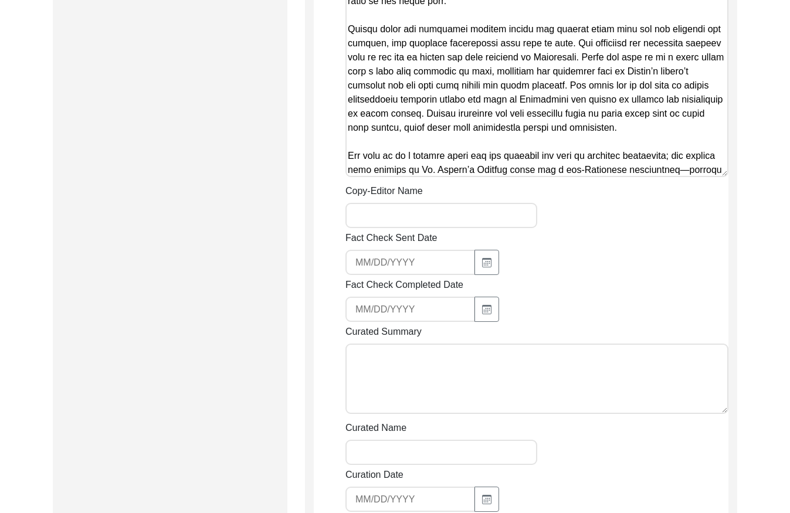
scroll to position [1852, 0]
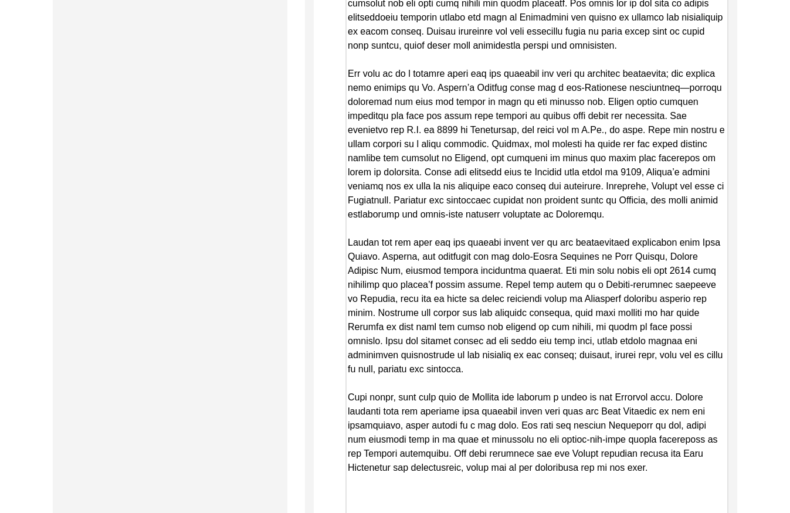
drag, startPoint x: 724, startPoint y: 76, endPoint x: 718, endPoint y: 524, distance: 448.6
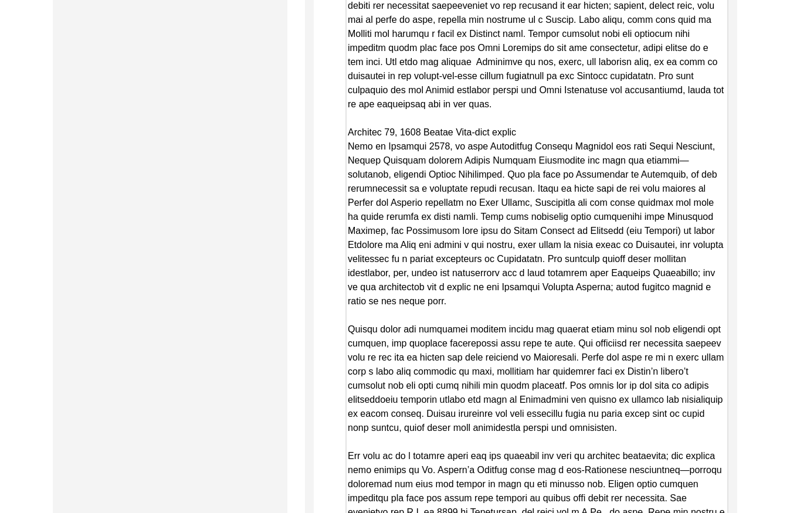
drag, startPoint x: 612, startPoint y: 460, endPoint x: 340, endPoint y: 133, distance: 425.6
click at [340, 133] on app-copy-editing-and-curation "Copy-Editing and Curation Raw, Unedited Summary: Summary Copy-Editing Date Assi…" at bounding box center [521, 55] width 415 height 2753
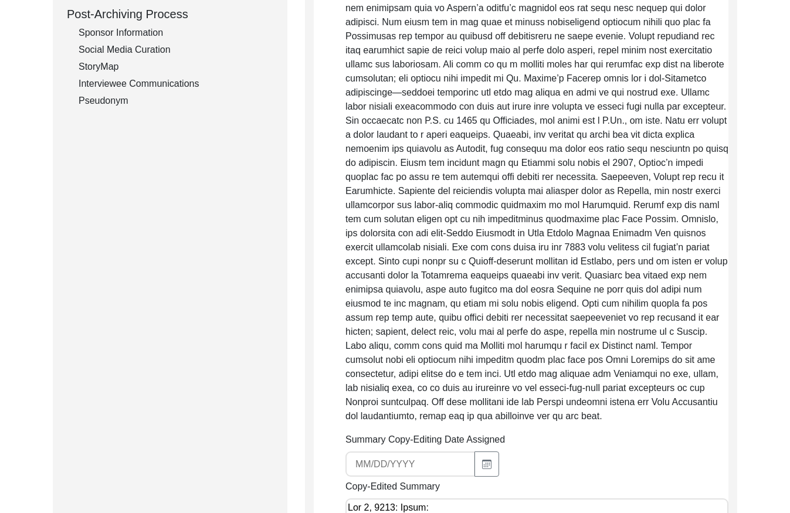
scroll to position [0, 0]
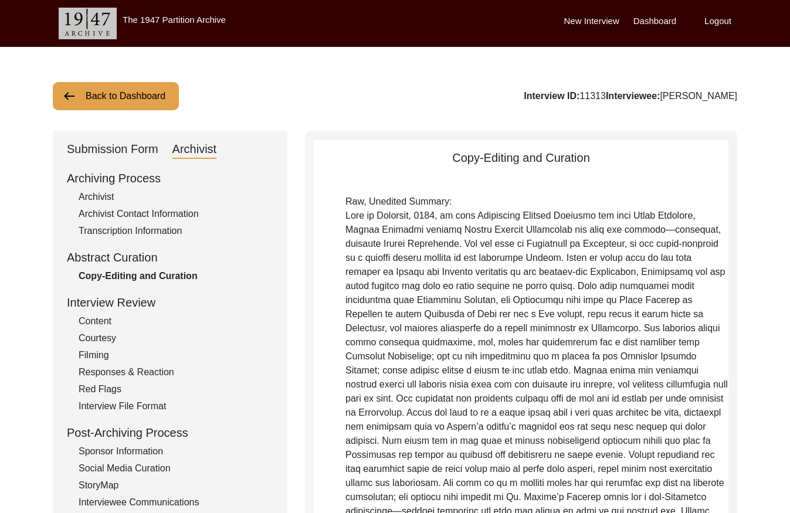
click at [97, 141] on div "Submission Form" at bounding box center [112, 149] width 91 height 19
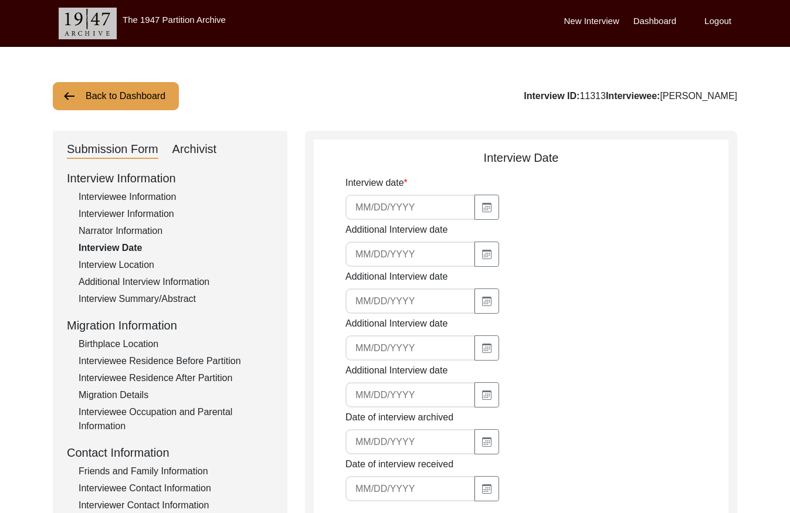
type input "[DATE]"
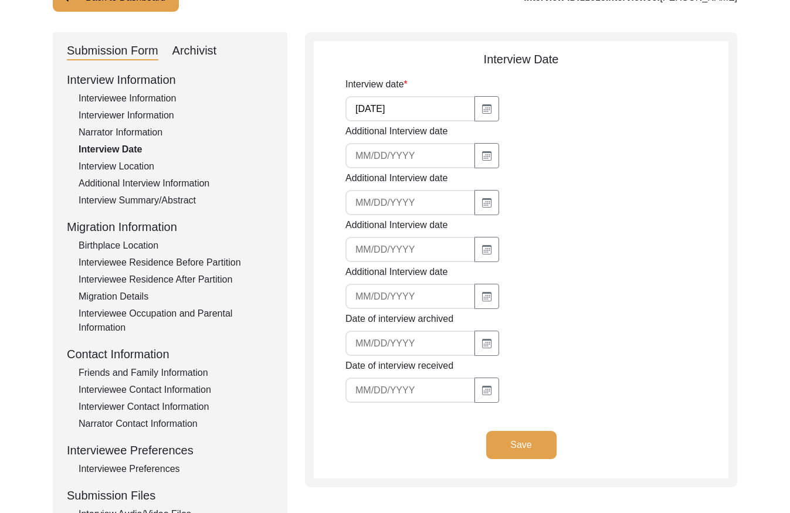
scroll to position [107, 0]
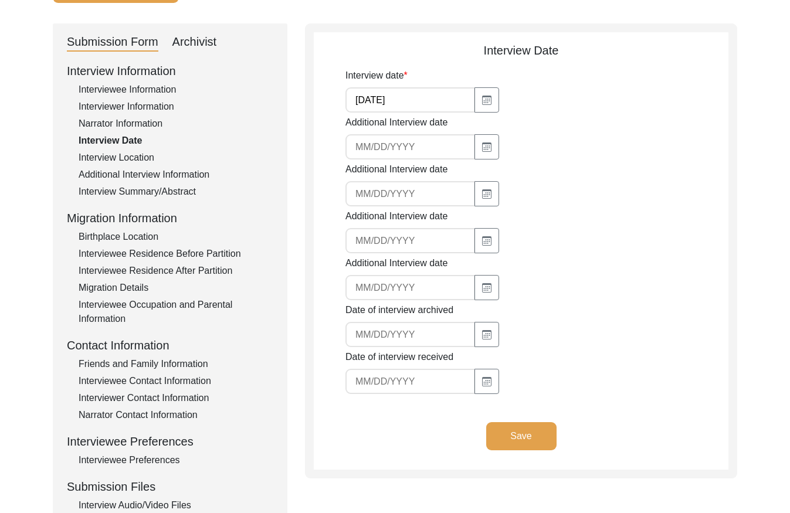
drag, startPoint x: 164, startPoint y: 191, endPoint x: 266, endPoint y: 191, distance: 102.0
click at [164, 191] on div "Interview Summary/Abstract" at bounding box center [176, 192] width 195 height 14
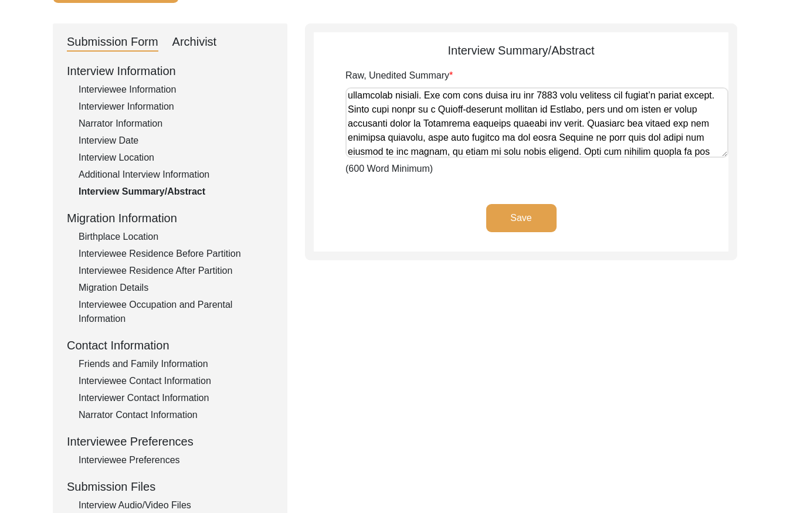
scroll to position [596, 0]
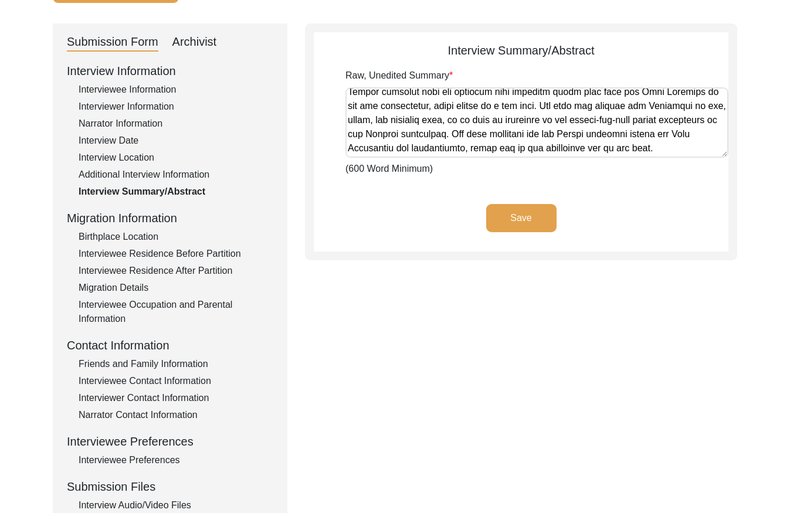
drag, startPoint x: 349, startPoint y: 96, endPoint x: 871, endPoint y: 175, distance: 527.8
click at [789, 175] on html "The 1947 Partition Archive New Interview Dashboard Logout Back to Dashboard Int…" at bounding box center [395, 317] width 790 height 848
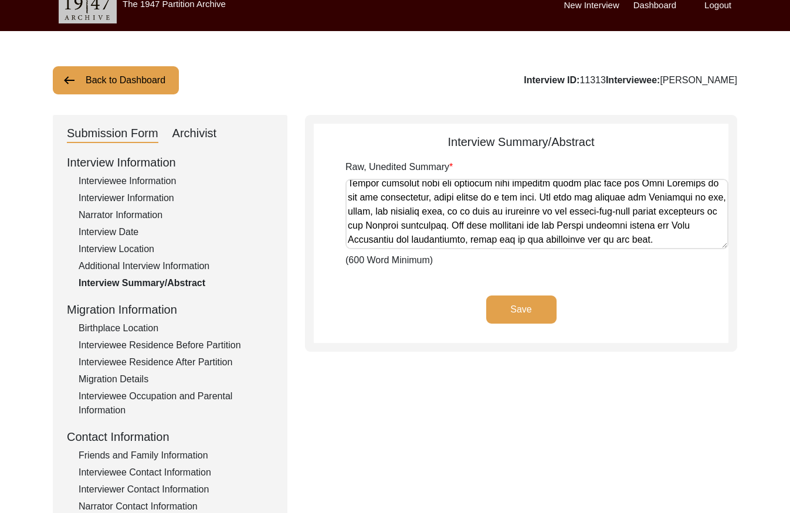
scroll to position [0, 0]
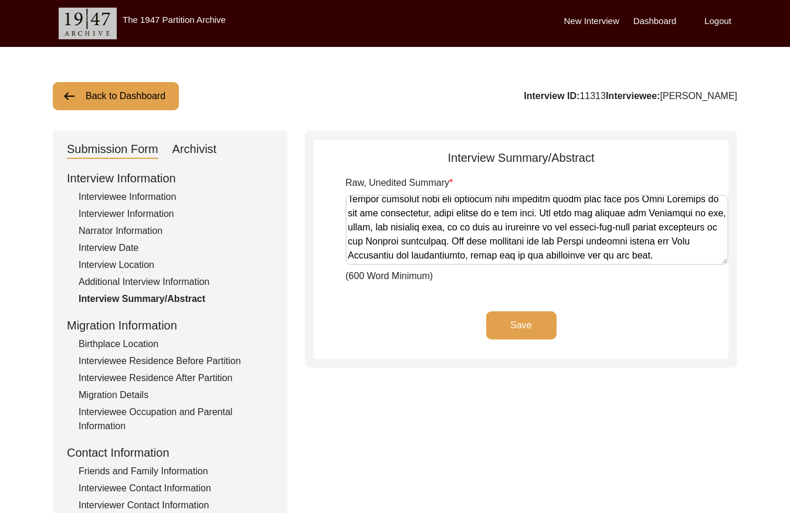
click at [124, 89] on button "Back to Dashboard" at bounding box center [116, 96] width 126 height 28
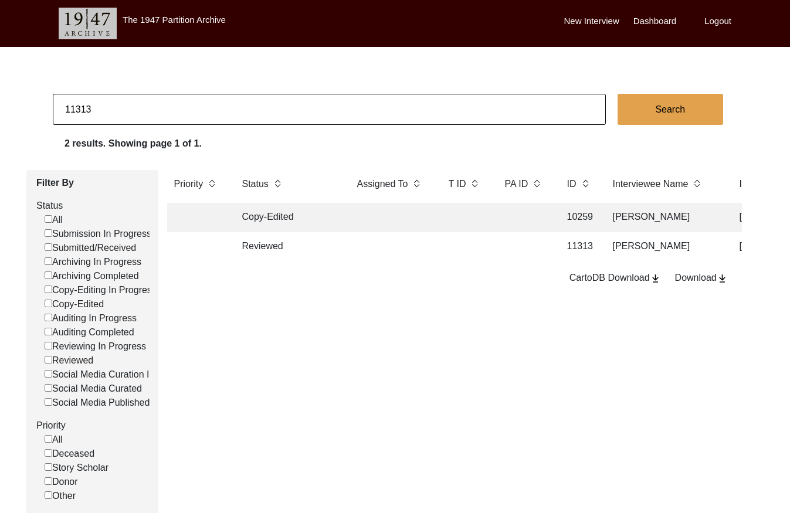
click at [167, 100] on input "11313" at bounding box center [329, 109] width 553 height 31
click at [168, 100] on input "11313" at bounding box center [329, 109] width 553 height 31
checkbox input "false"
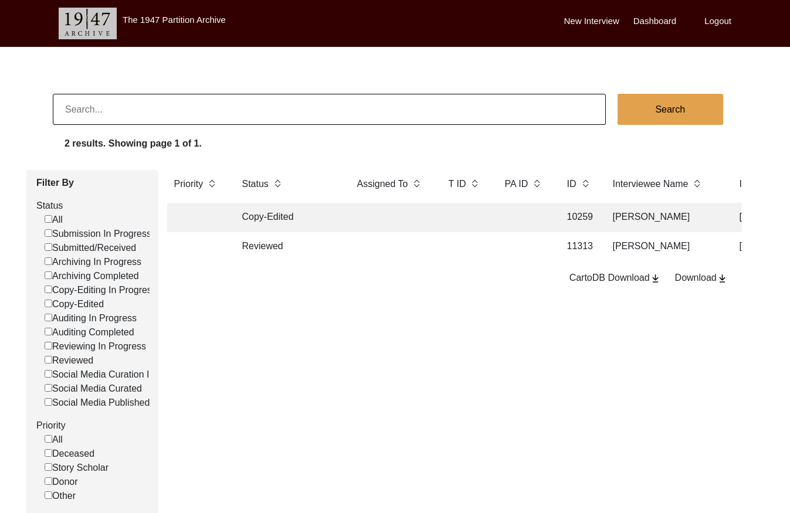
checkbox input "false"
